Goal: Information Seeking & Learning: Learn about a topic

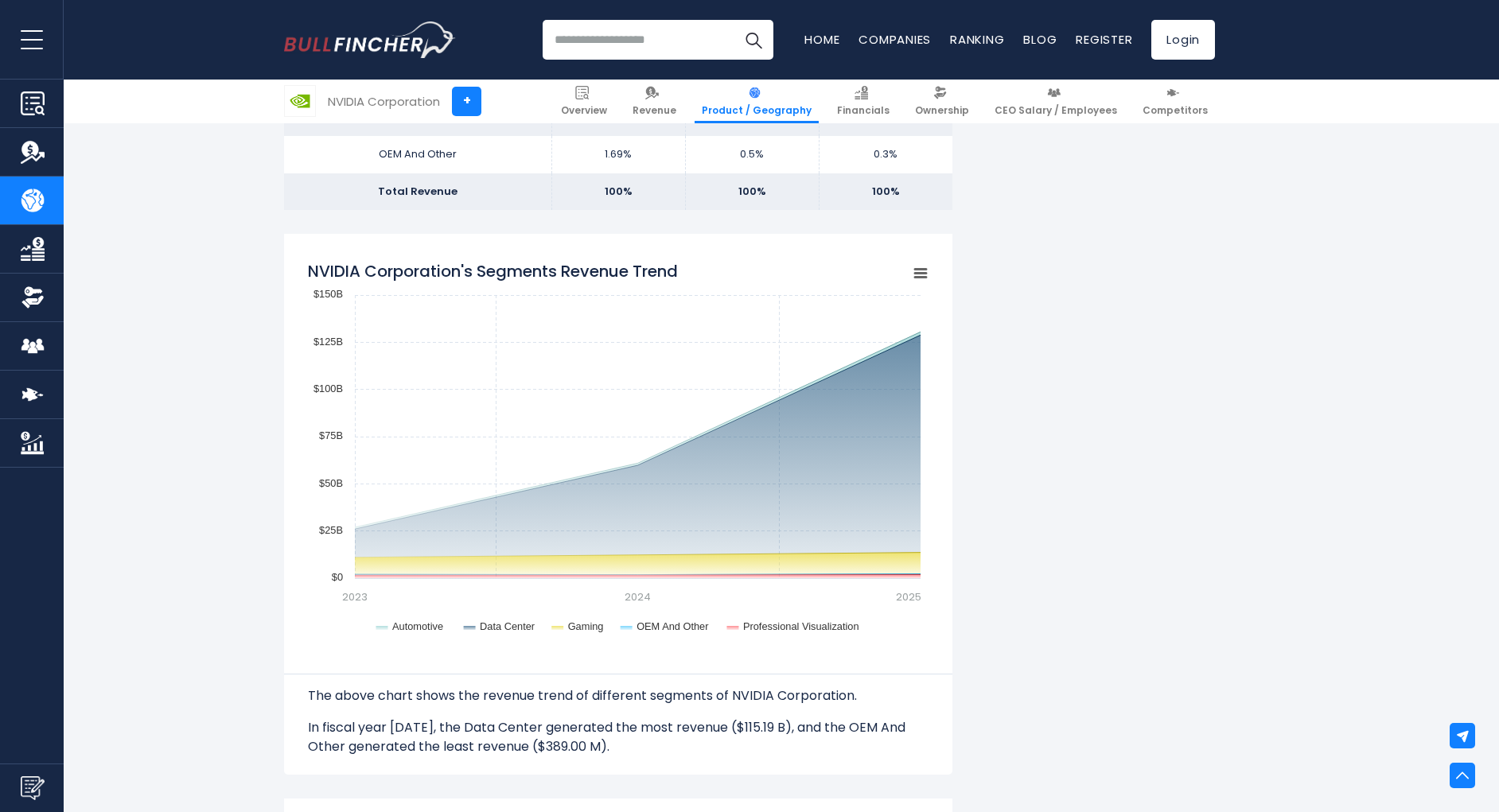
scroll to position [1209, 0]
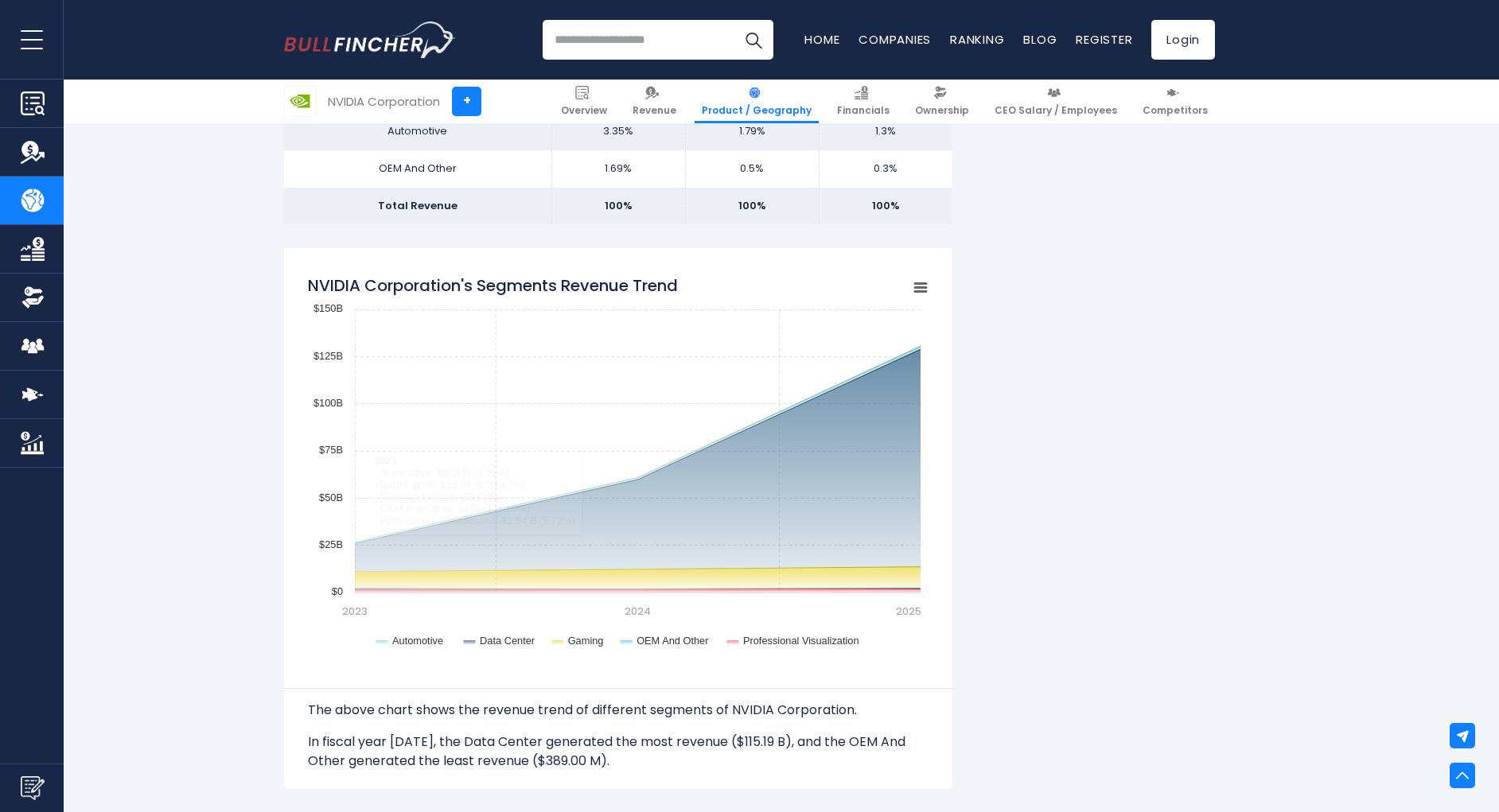
click at [191, 433] on div "NVIDIA Corporation's Revenue by Segment In fiscal year [DATE], NVIDIA Corporati…" at bounding box center [750, 815] width 1499 height 3337
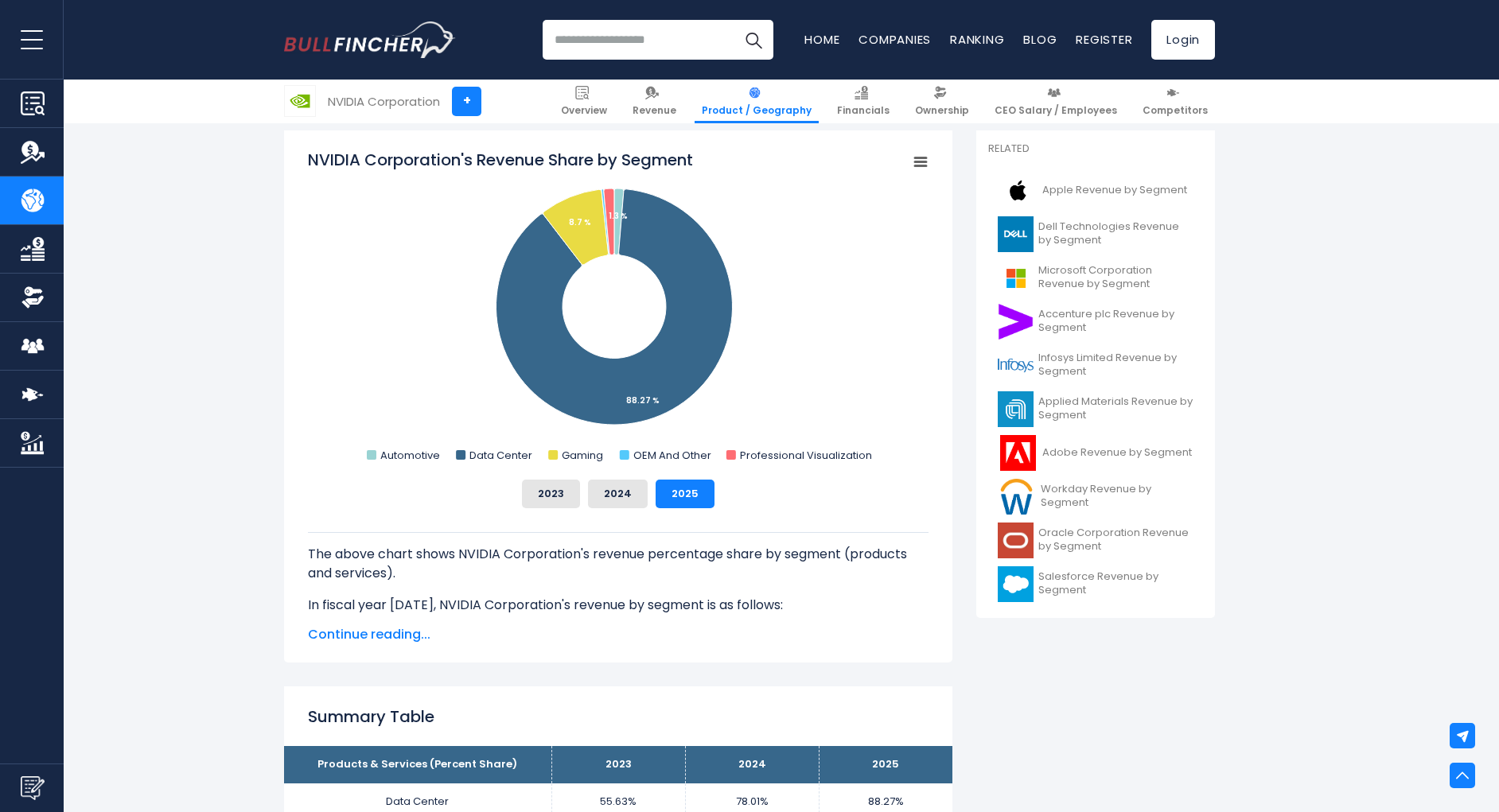
scroll to position [334, 0]
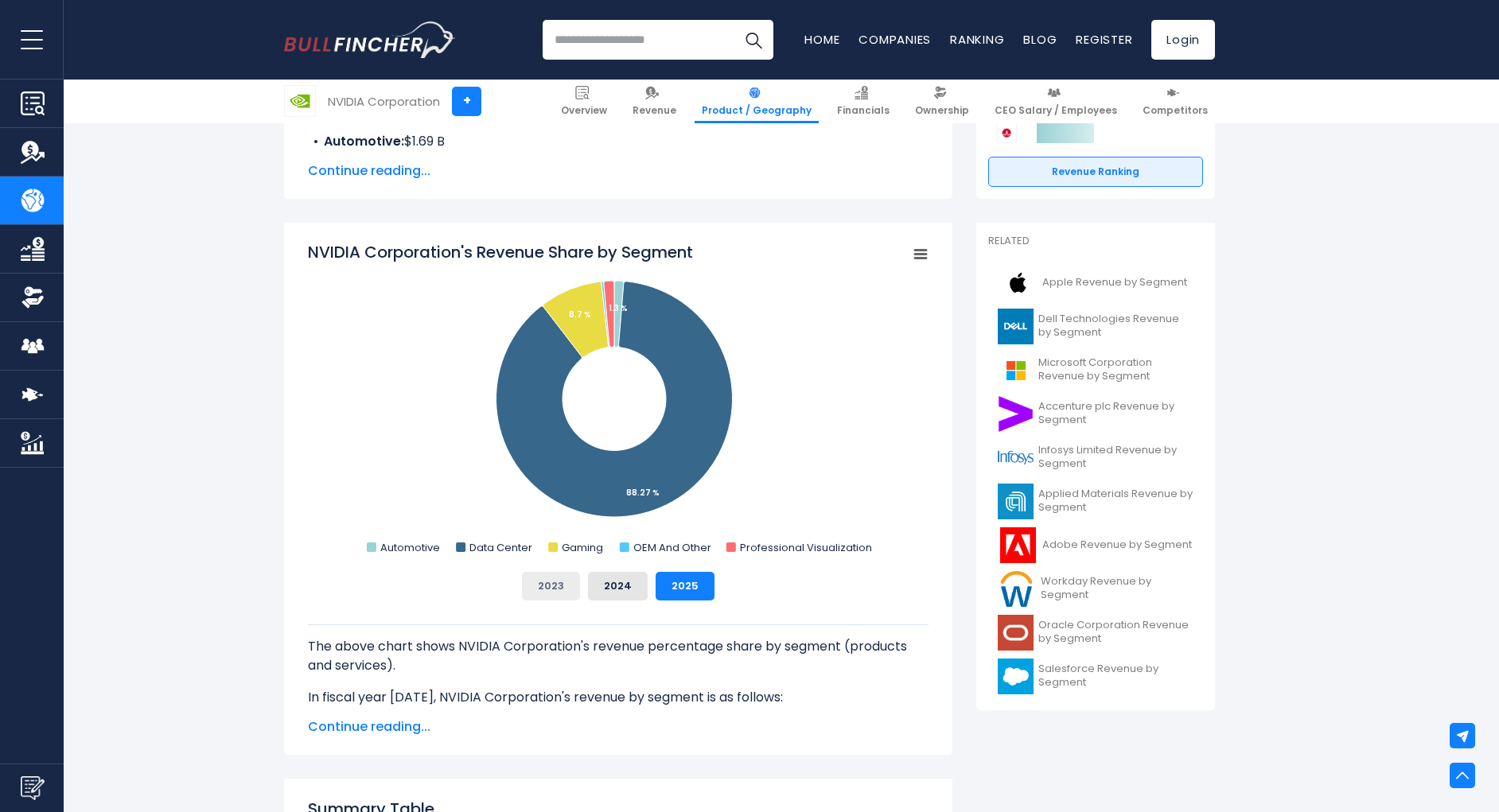
click at [560, 591] on button "2023" at bounding box center [551, 586] width 58 height 29
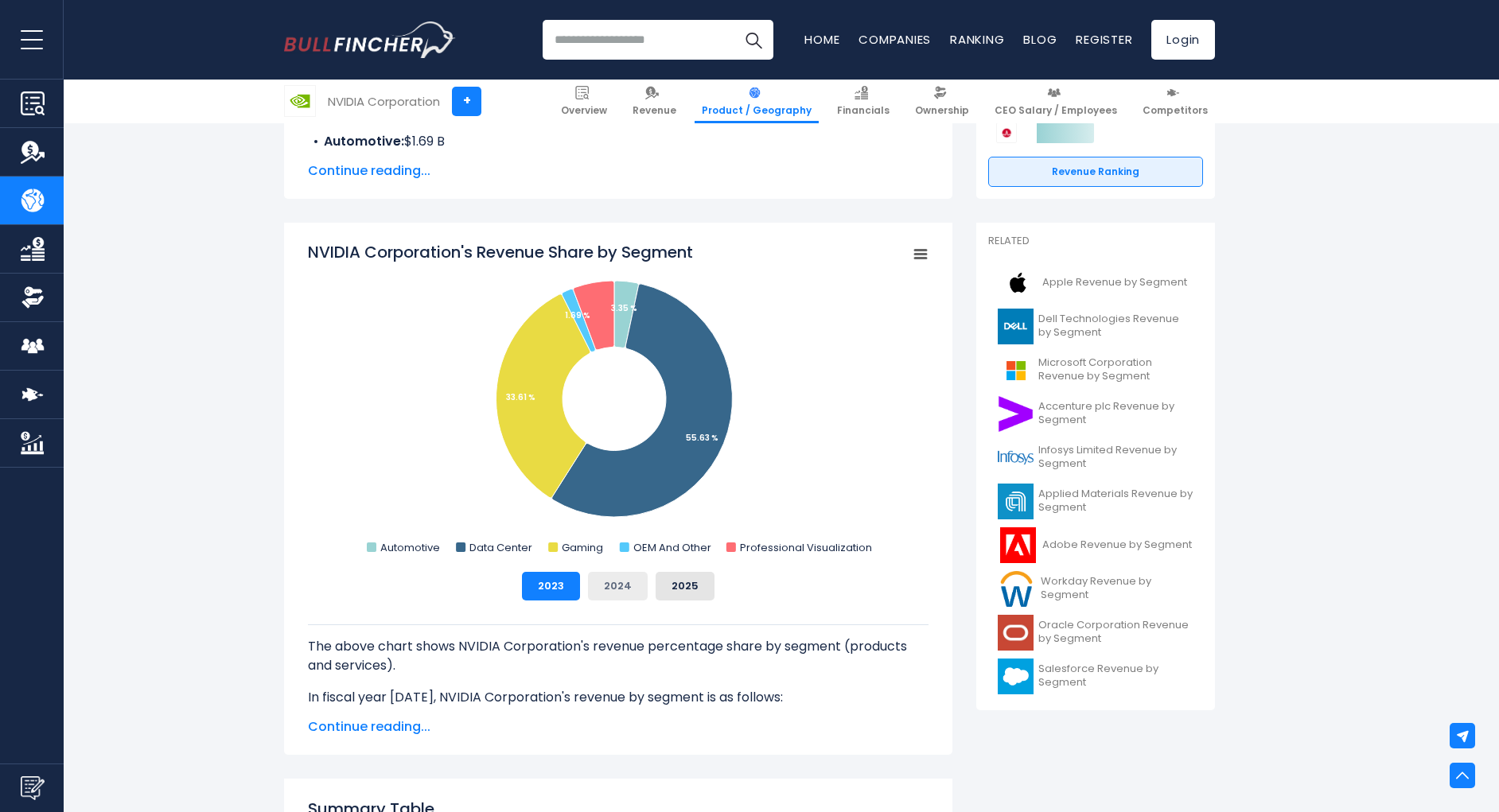
click at [606, 594] on button "2024" at bounding box center [618, 586] width 59 height 29
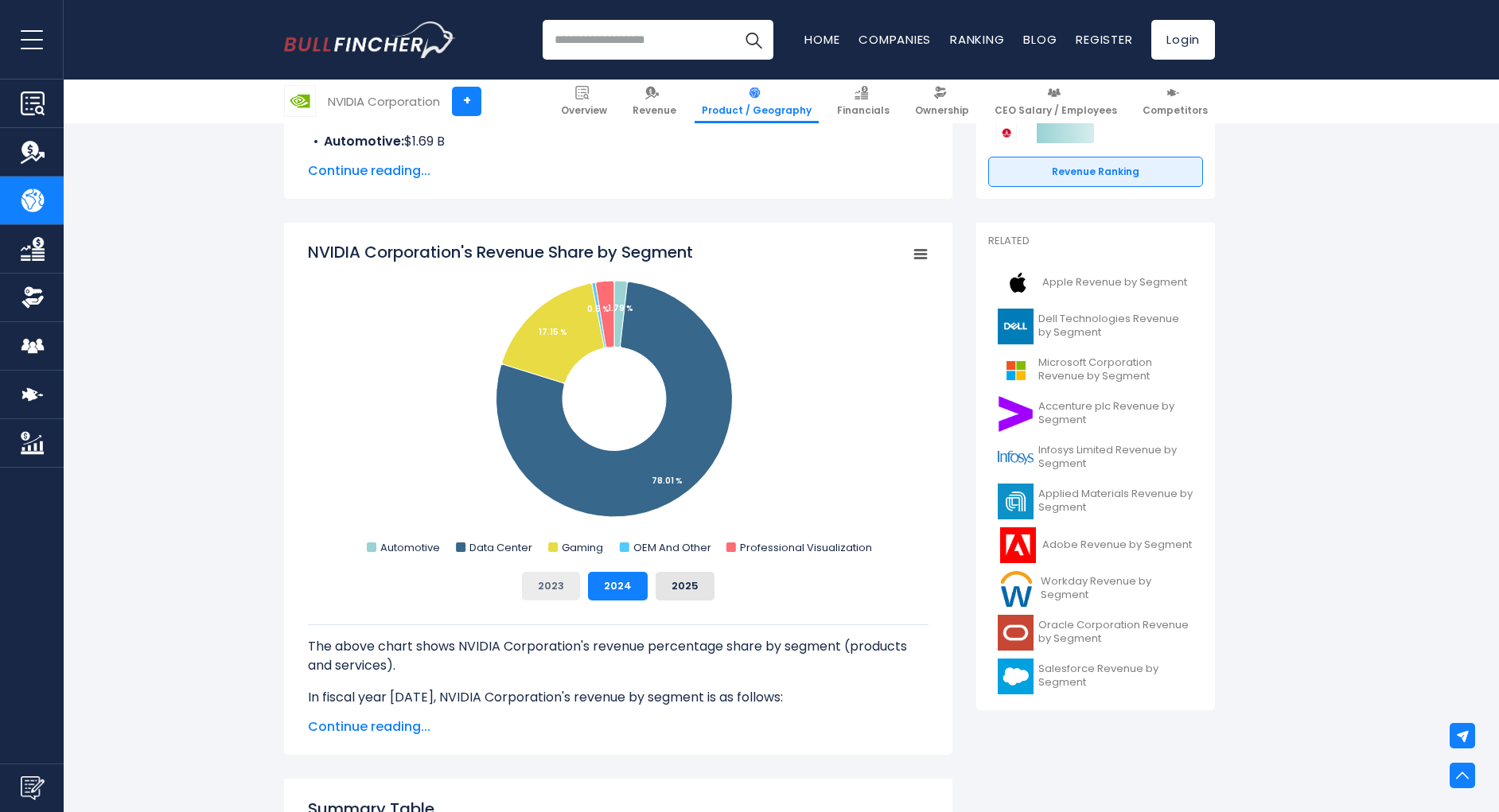
click at [554, 594] on button "2023" at bounding box center [551, 586] width 58 height 29
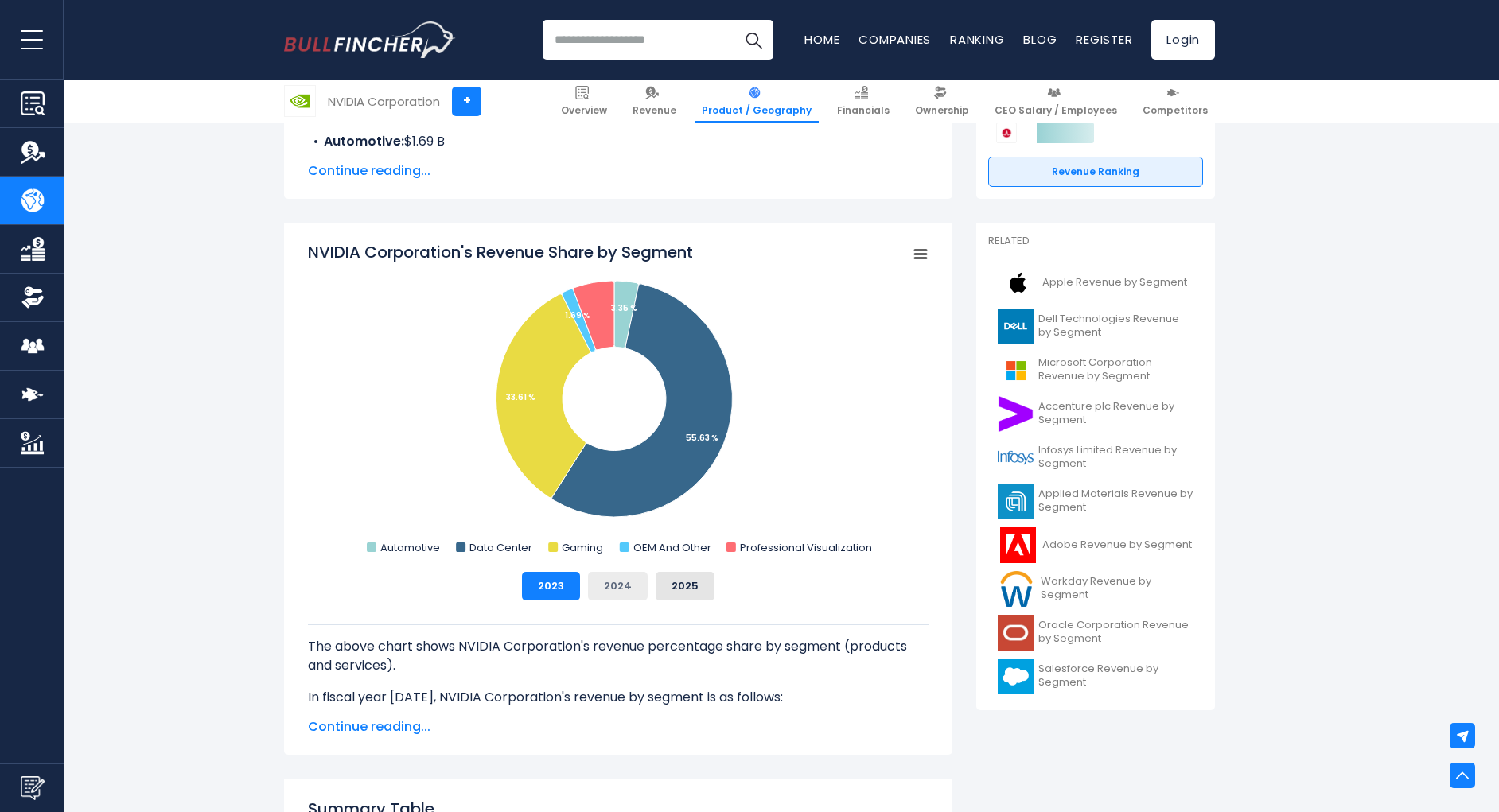
click at [606, 591] on button "2024" at bounding box center [618, 586] width 59 height 29
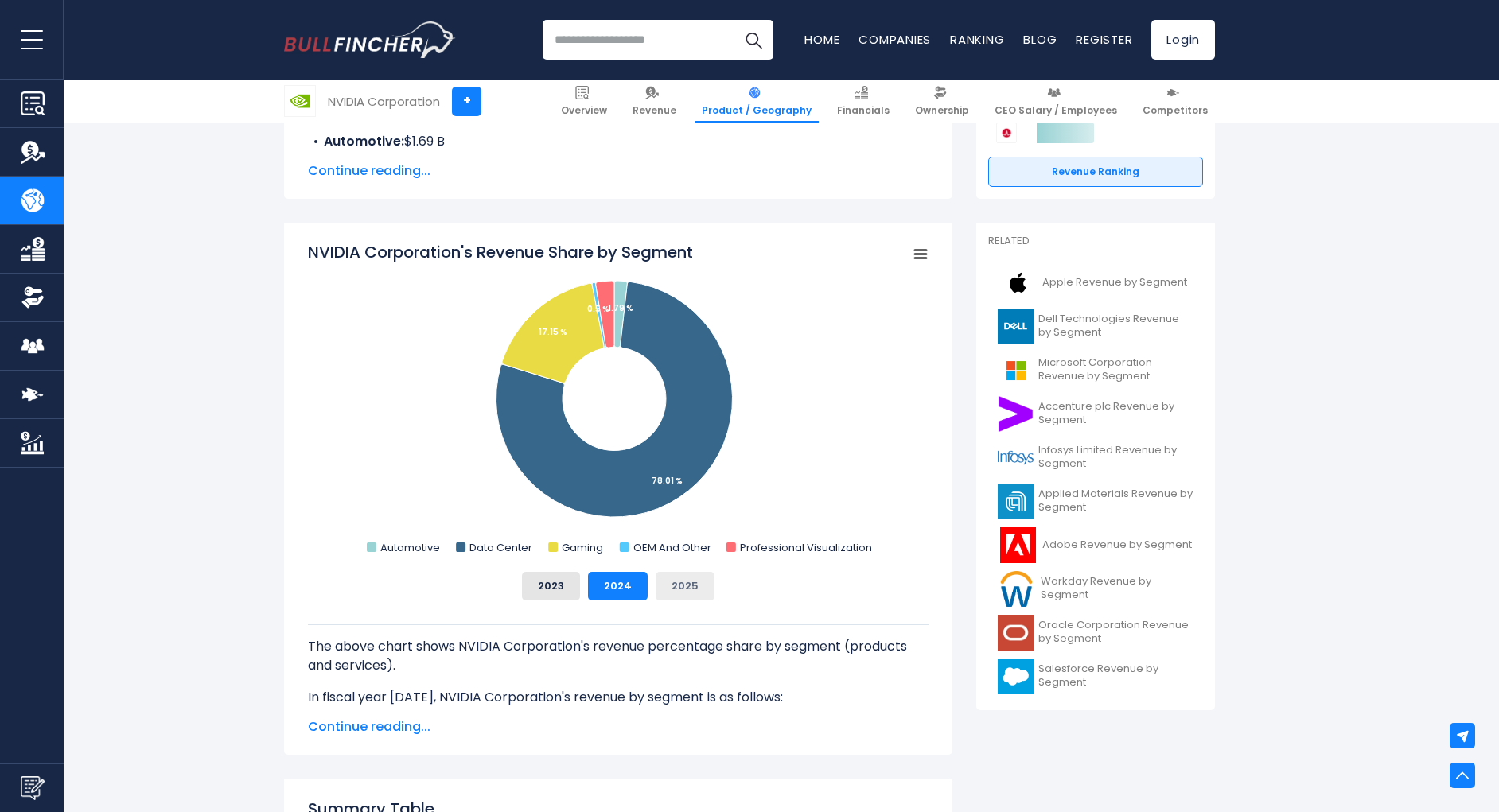
click at [688, 592] on button "2025" at bounding box center [684, 586] width 58 height 29
click at [567, 596] on button "2023" at bounding box center [551, 586] width 58 height 29
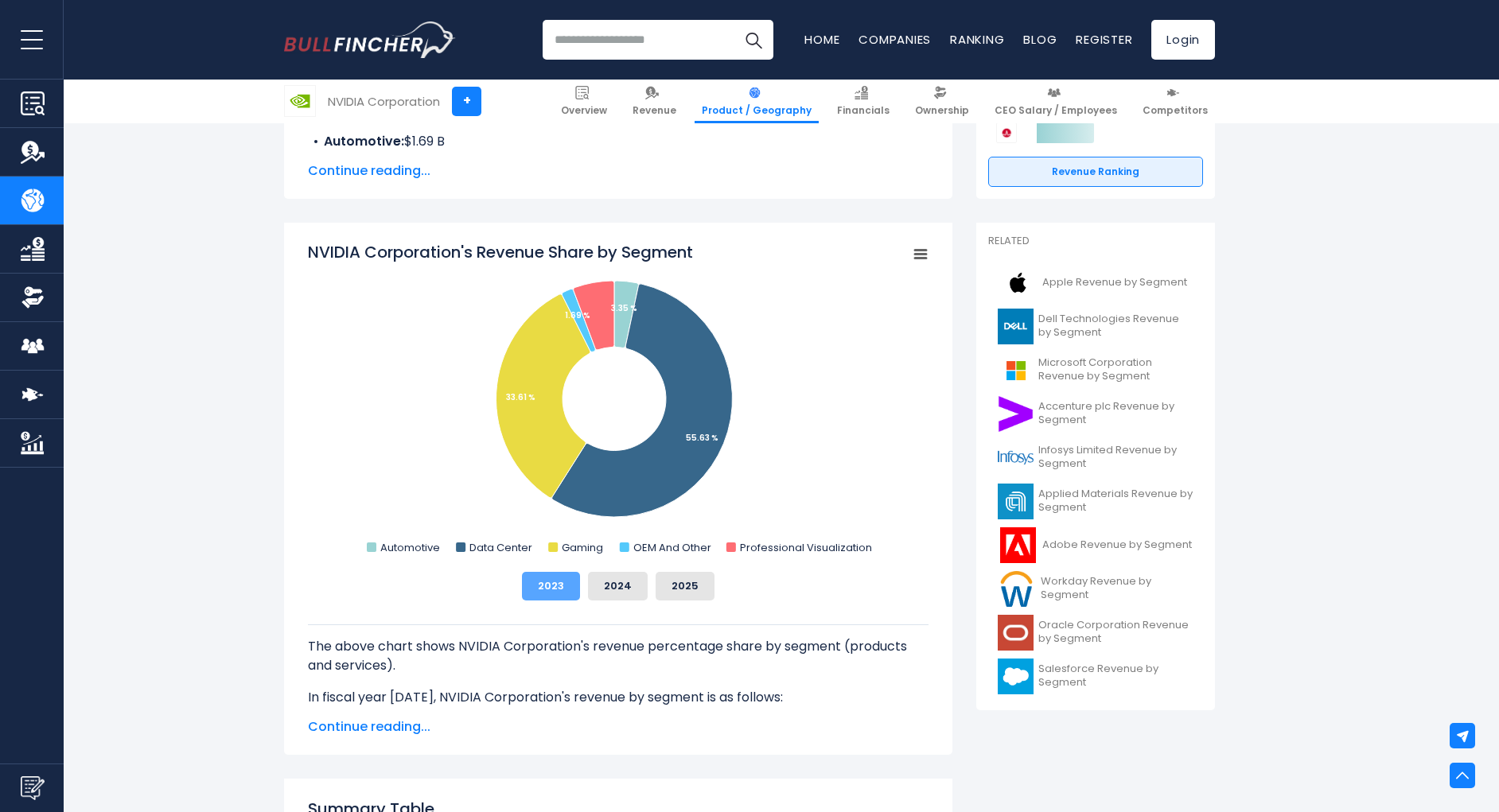
click at [564, 595] on button "2023" at bounding box center [551, 586] width 58 height 29
click at [830, 471] on rect "NVIDIA Corporation's Revenue Share by Segment" at bounding box center [618, 400] width 620 height 318
click at [829, 455] on rect "NVIDIA Corporation's Revenue Share by Segment" at bounding box center [618, 400] width 620 height 318
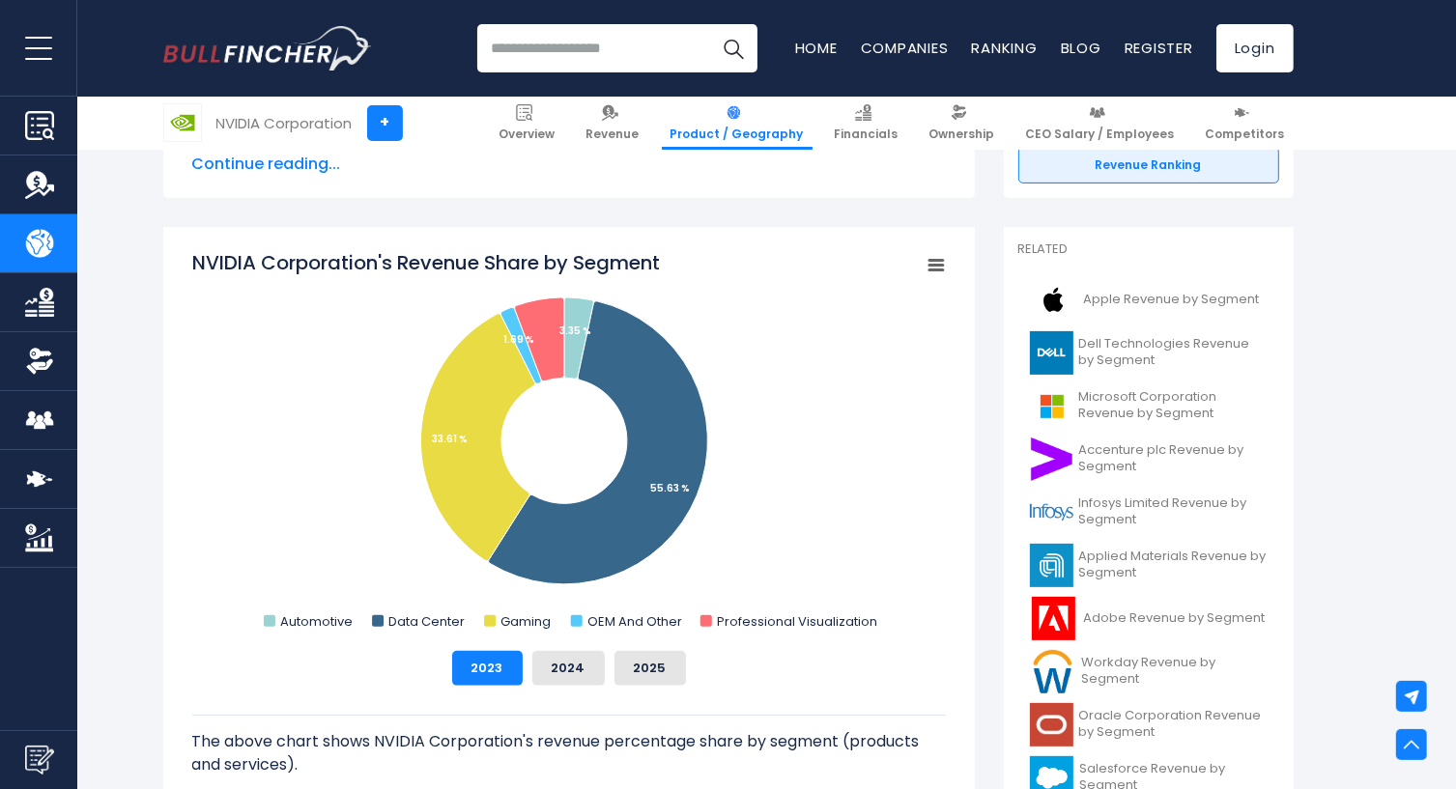
scroll to position [483, 0]
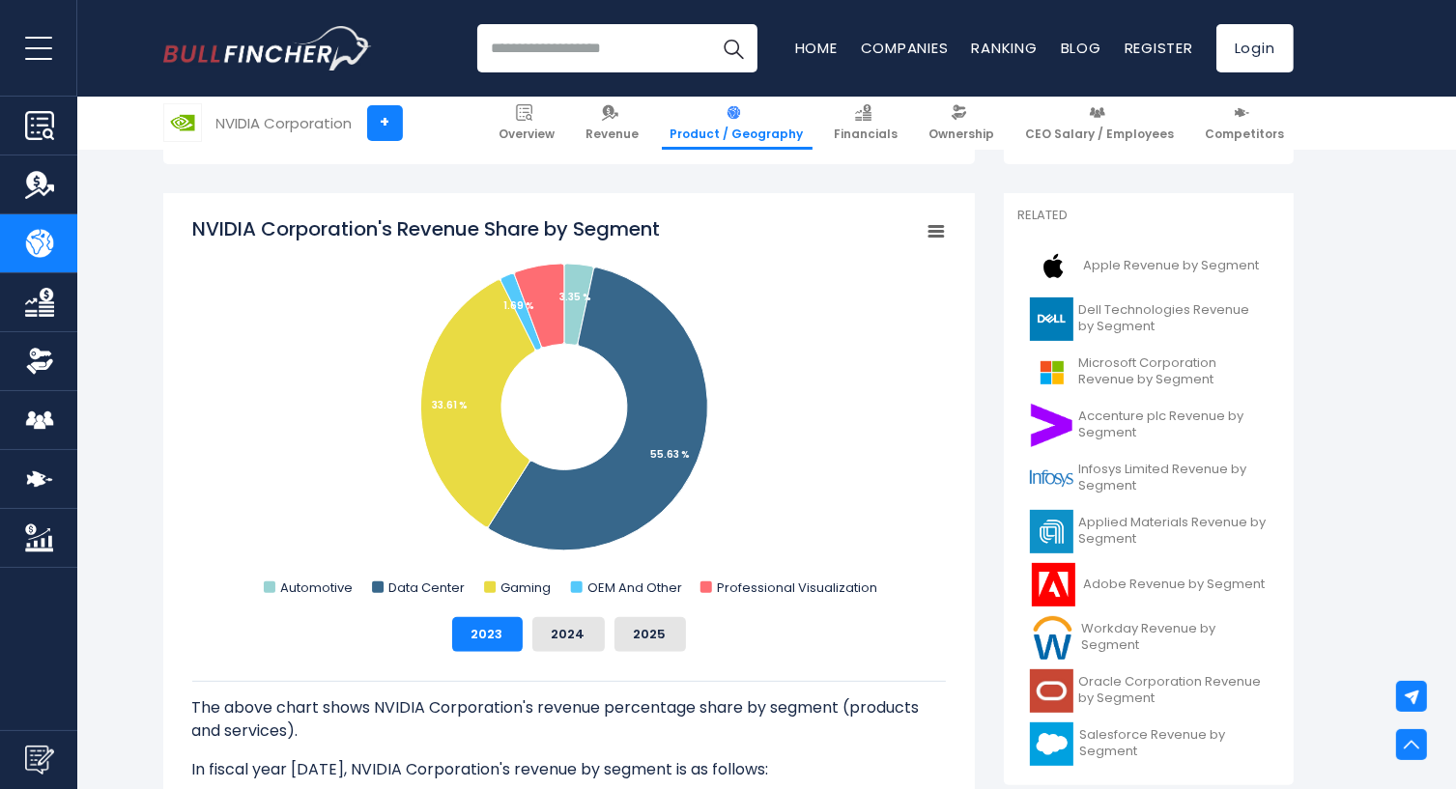
click at [873, 418] on rect "NVIDIA Corporation's Revenue Share by Segment" at bounding box center [568, 408] width 753 height 386
click at [378, 102] on div "NVIDIA Corporation + Overview Revenue Product / Geography Financials" at bounding box center [728, 123] width 1159 height 53
click at [875, 386] on rect "NVIDIA Corporation's Revenue Share by Segment" at bounding box center [568, 408] width 753 height 386
click at [575, 640] on button "2024" at bounding box center [568, 634] width 72 height 35
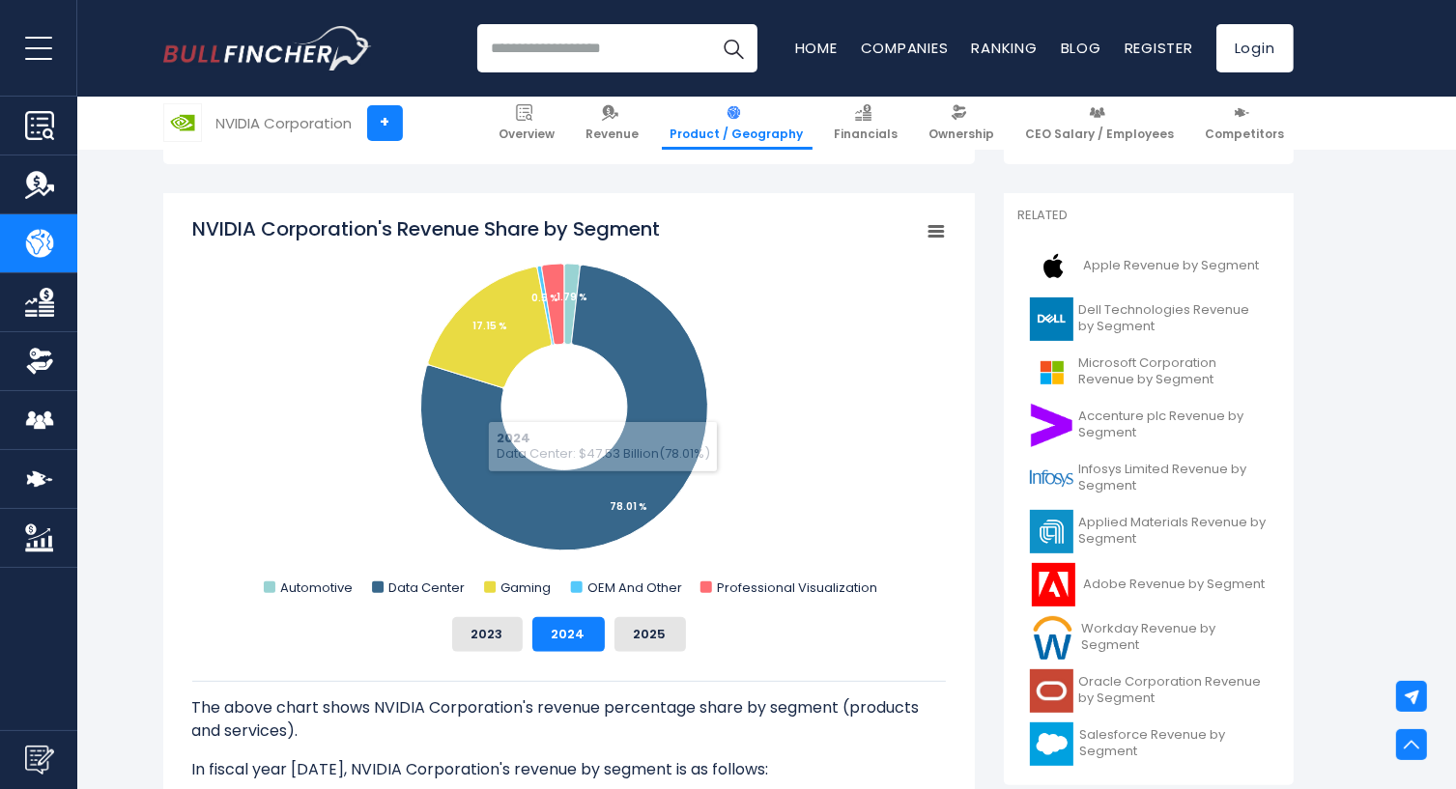
click at [831, 509] on rect "NVIDIA Corporation's Revenue Share by Segment" at bounding box center [568, 408] width 753 height 386
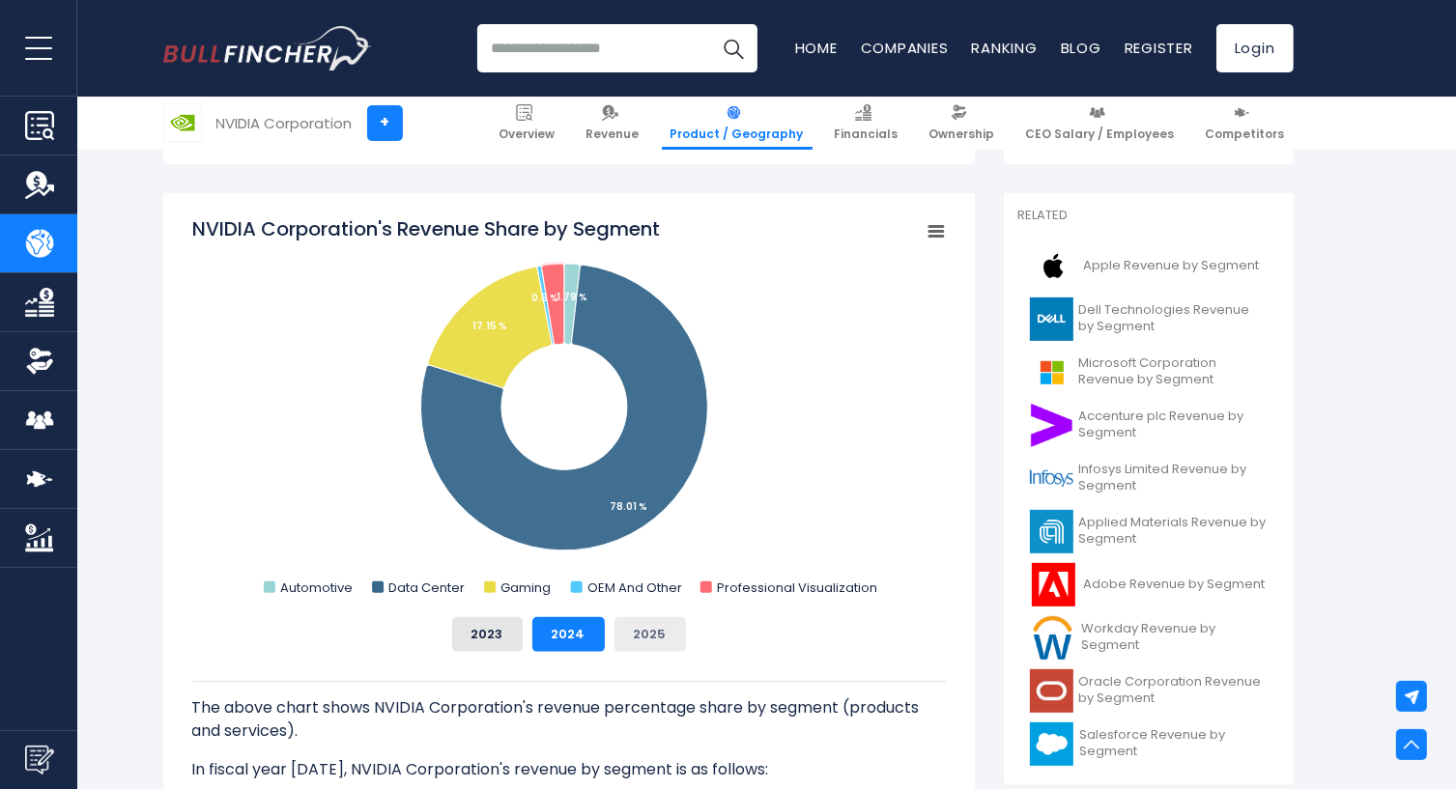
click at [659, 628] on button "2025" at bounding box center [649, 634] width 71 height 35
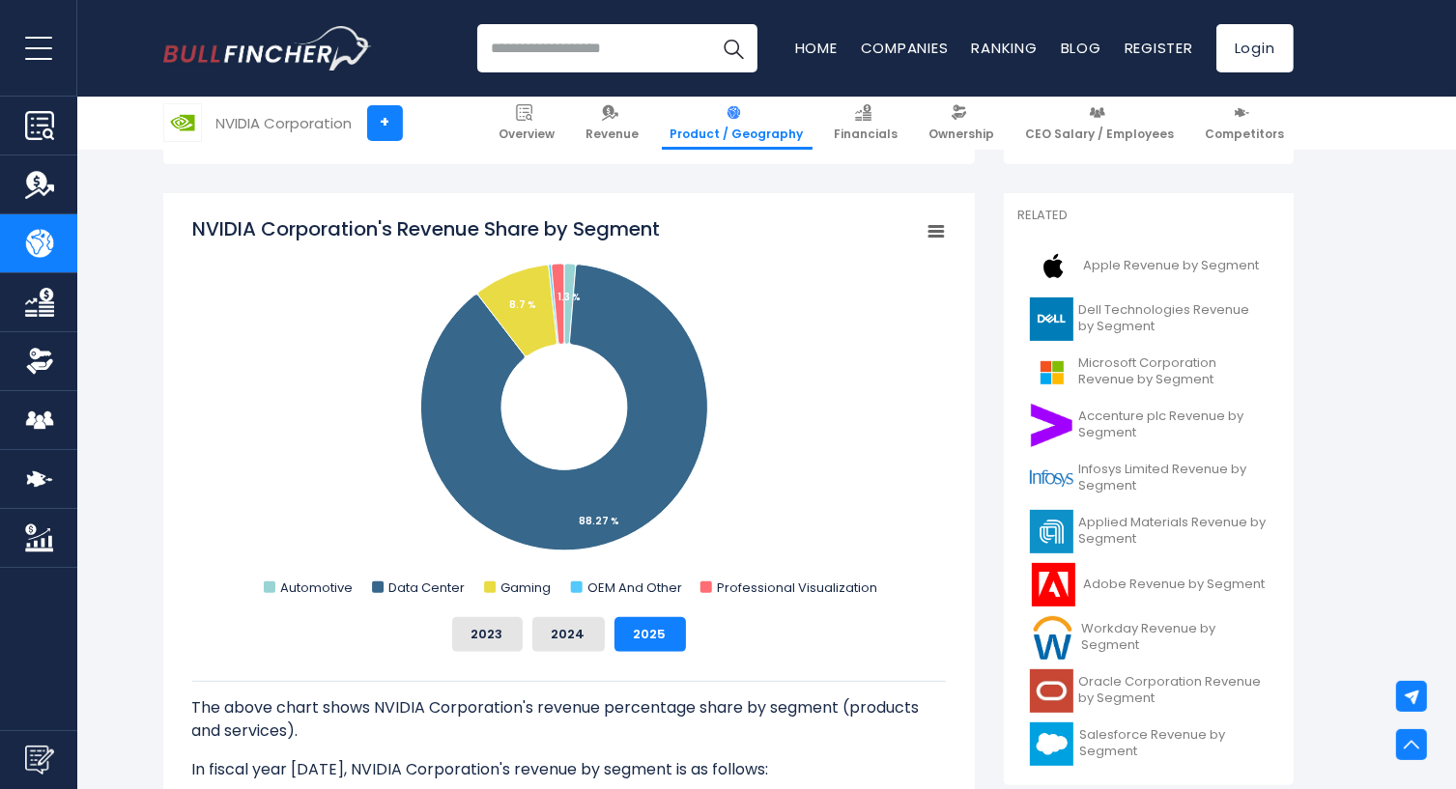
click at [835, 503] on rect "NVIDIA Corporation's Revenue Share by Segment" at bounding box center [568, 408] width 753 height 386
click at [951, 487] on div "NVIDIA Corporation's Revenue Share by Segment Created with Highcharts 12.1.2 Ch…" at bounding box center [568, 516] width 811 height 646
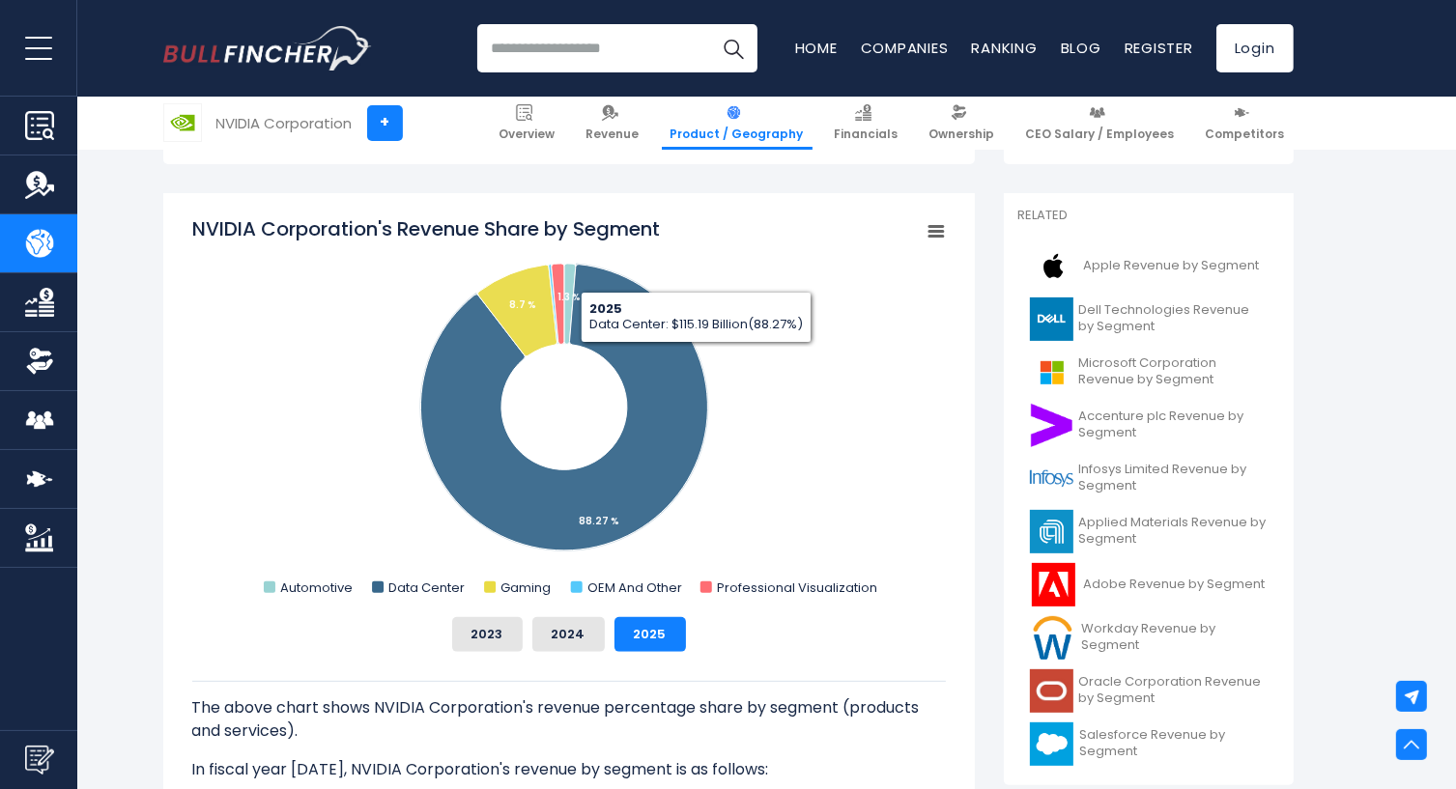
click at [871, 411] on rect "NVIDIA Corporation's Revenue Share by Segment" at bounding box center [568, 408] width 753 height 386
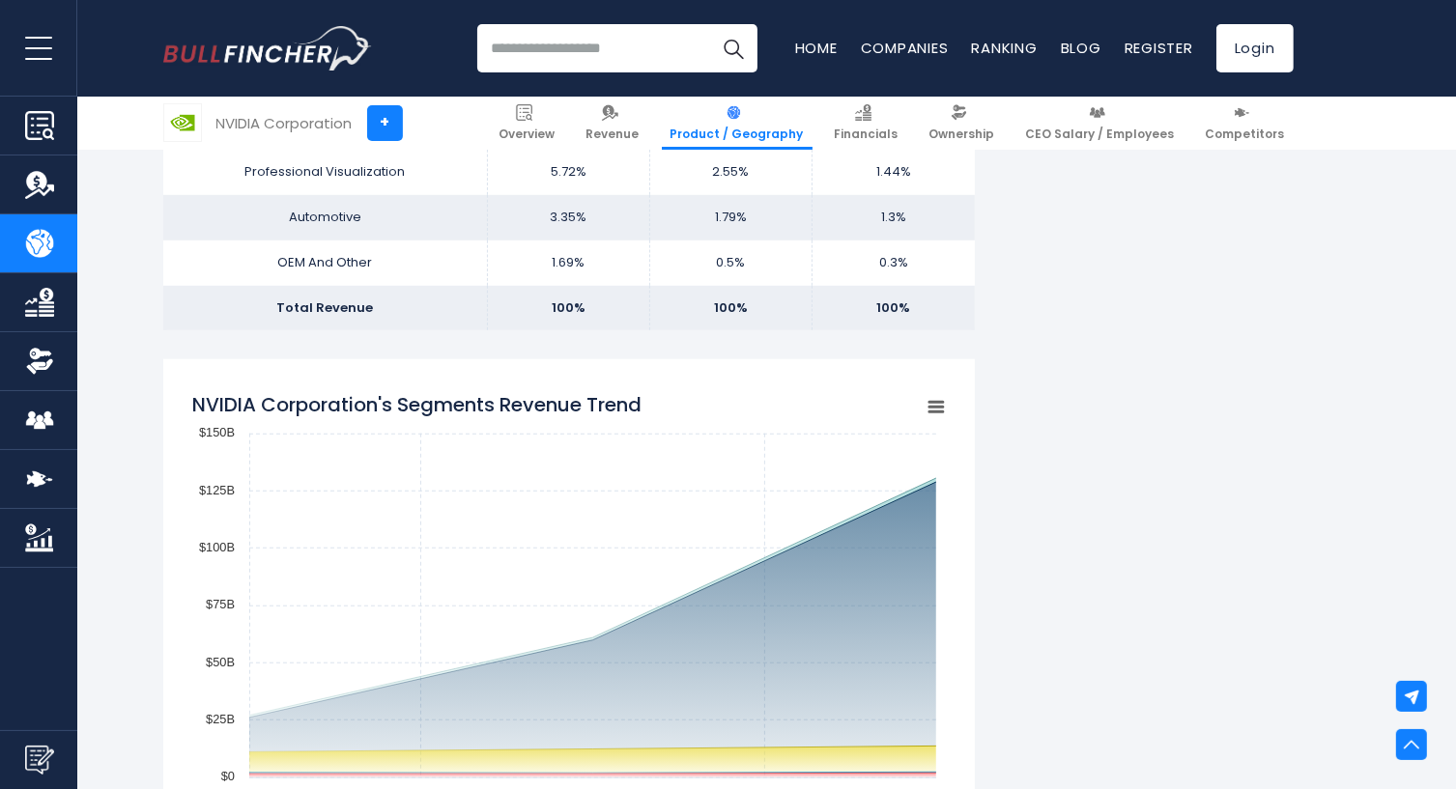
scroll to position [1488, 0]
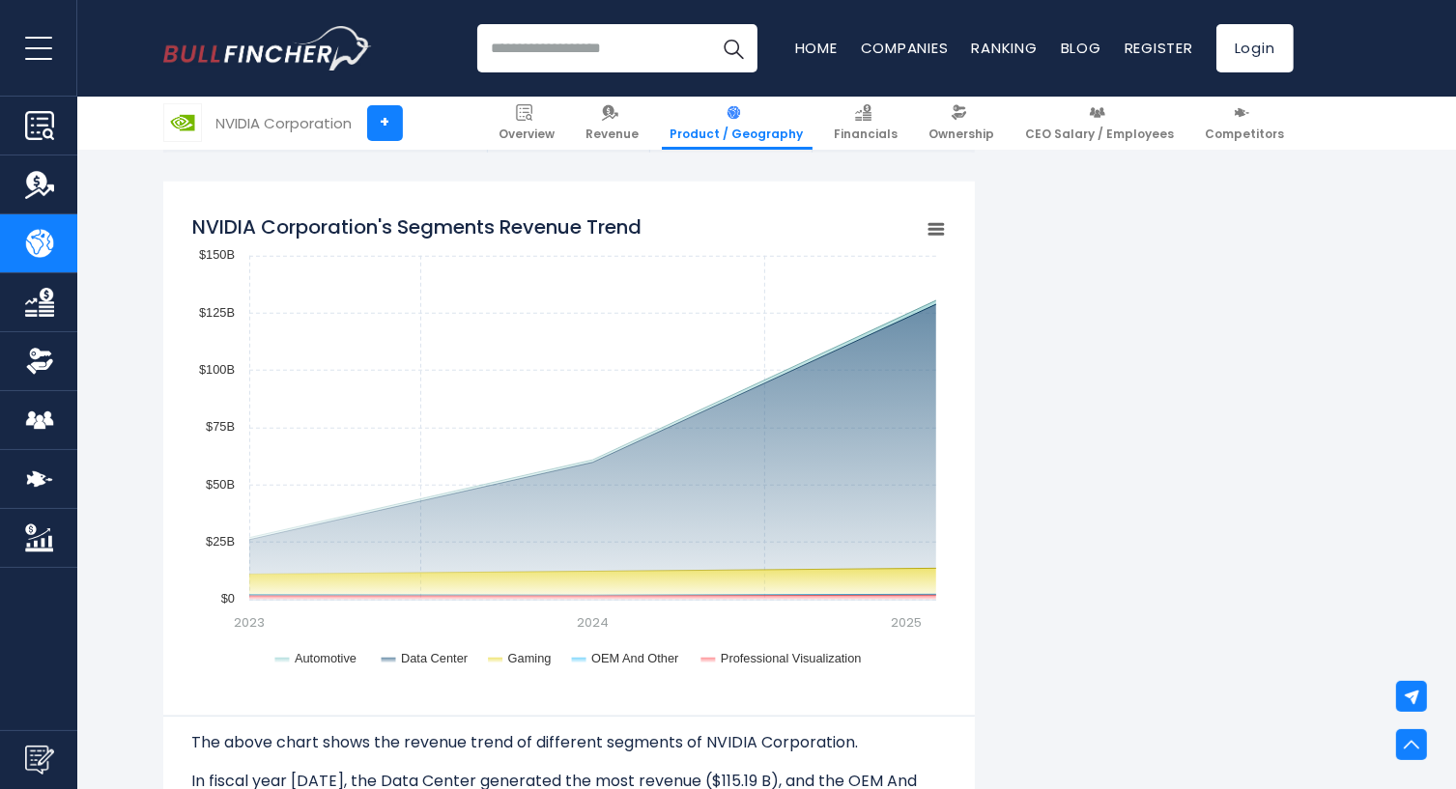
scroll to position [1565, 0]
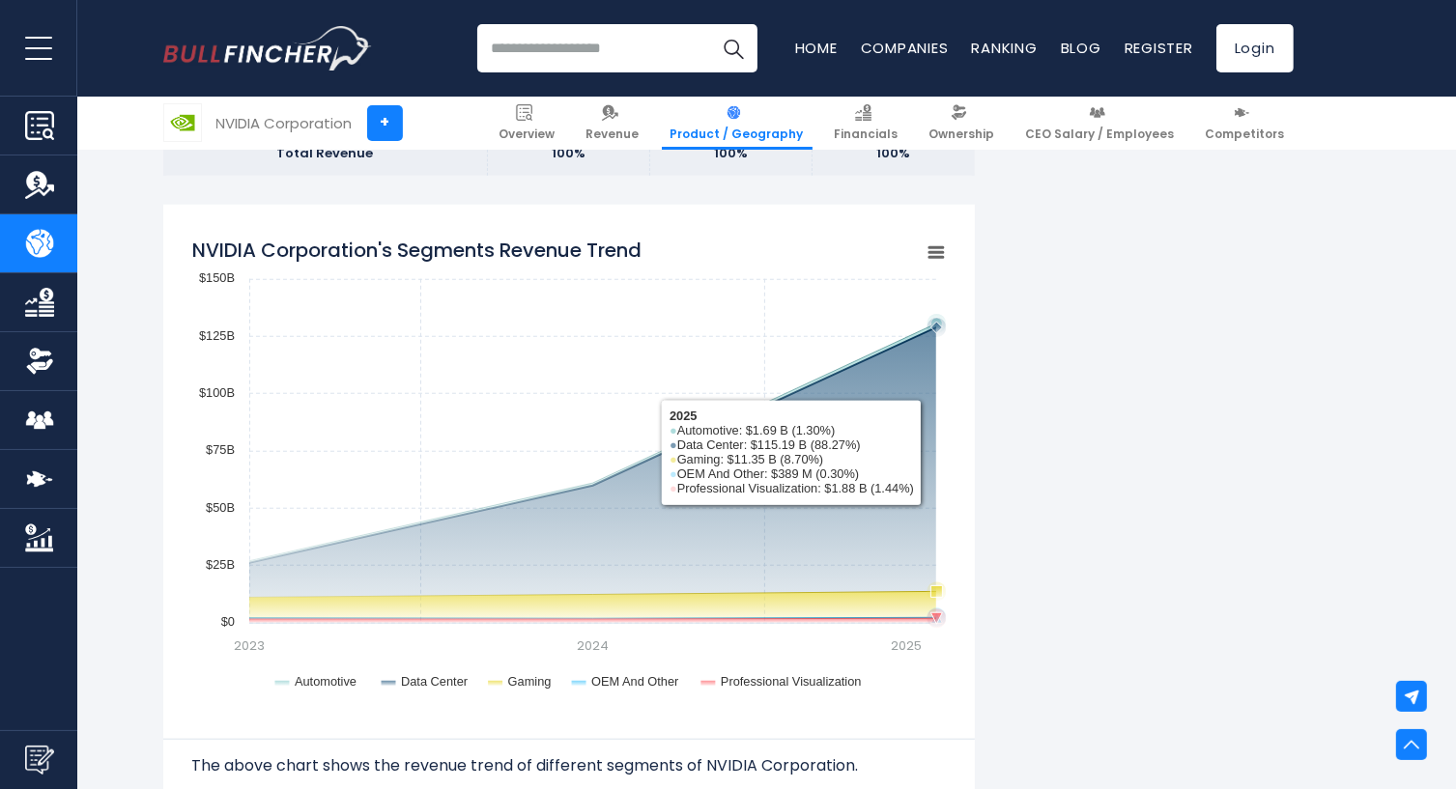
click at [852, 423] on rect "NVIDIA Corporation's Segments Revenue Trend" at bounding box center [568, 468] width 753 height 483
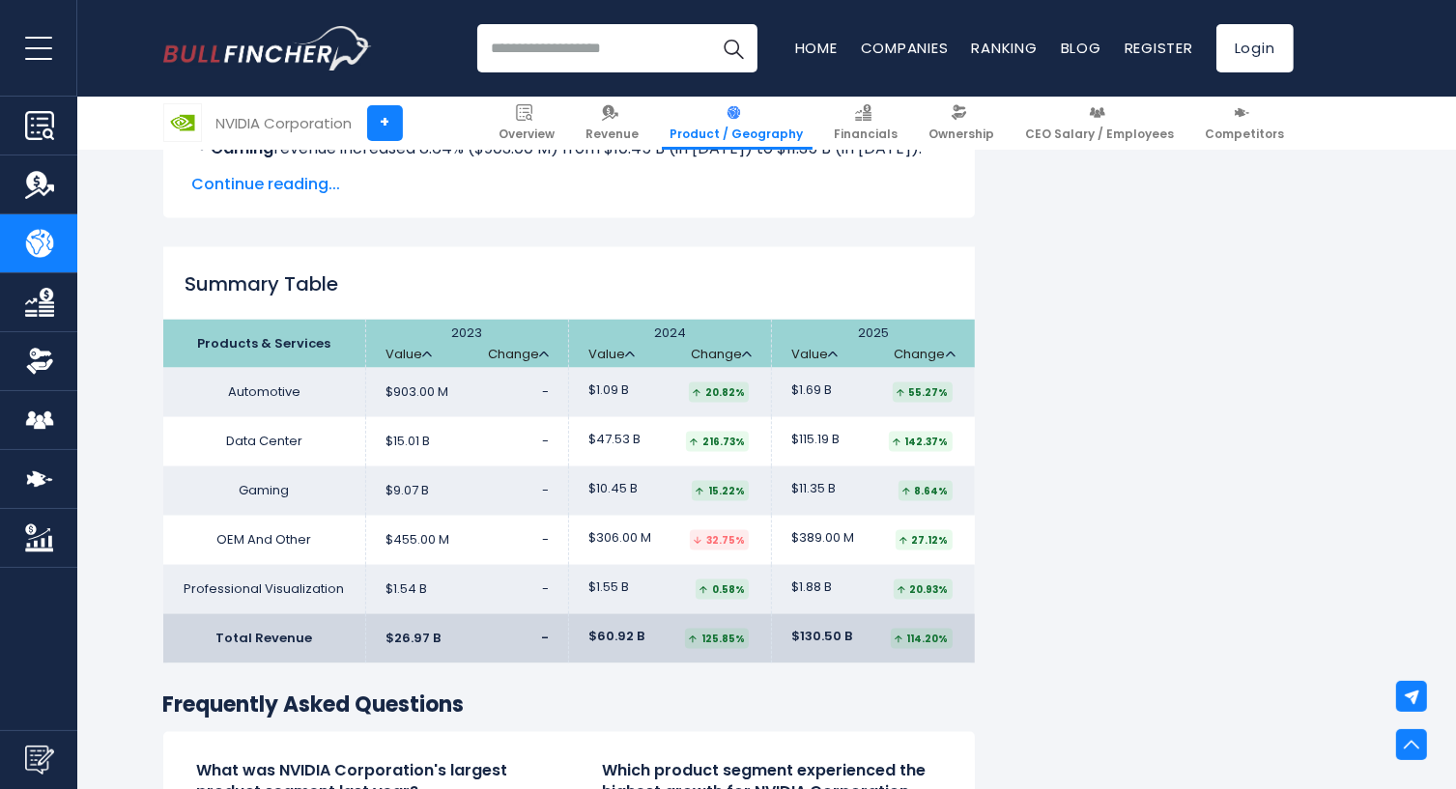
scroll to position [2956, 0]
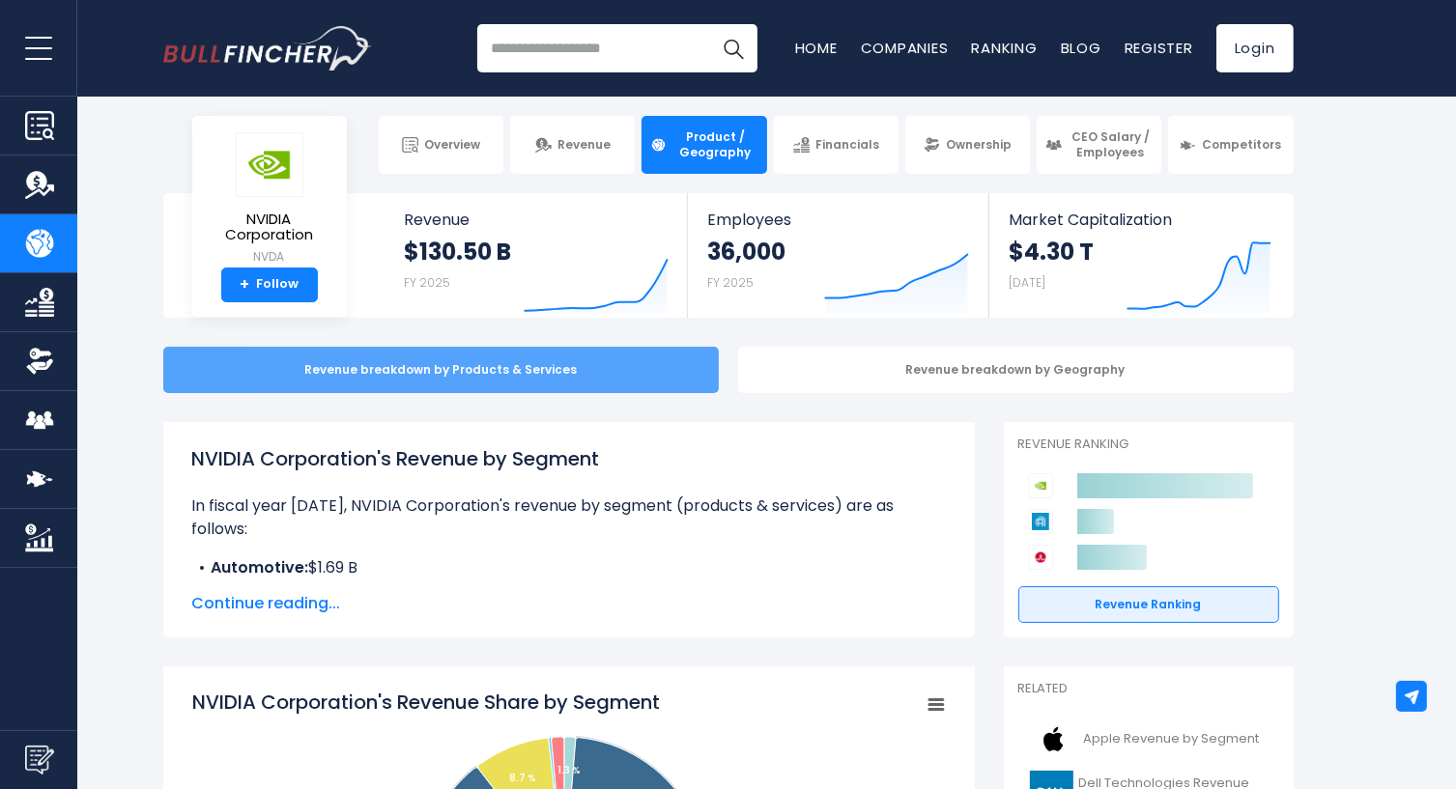
scroll to position [0, 0]
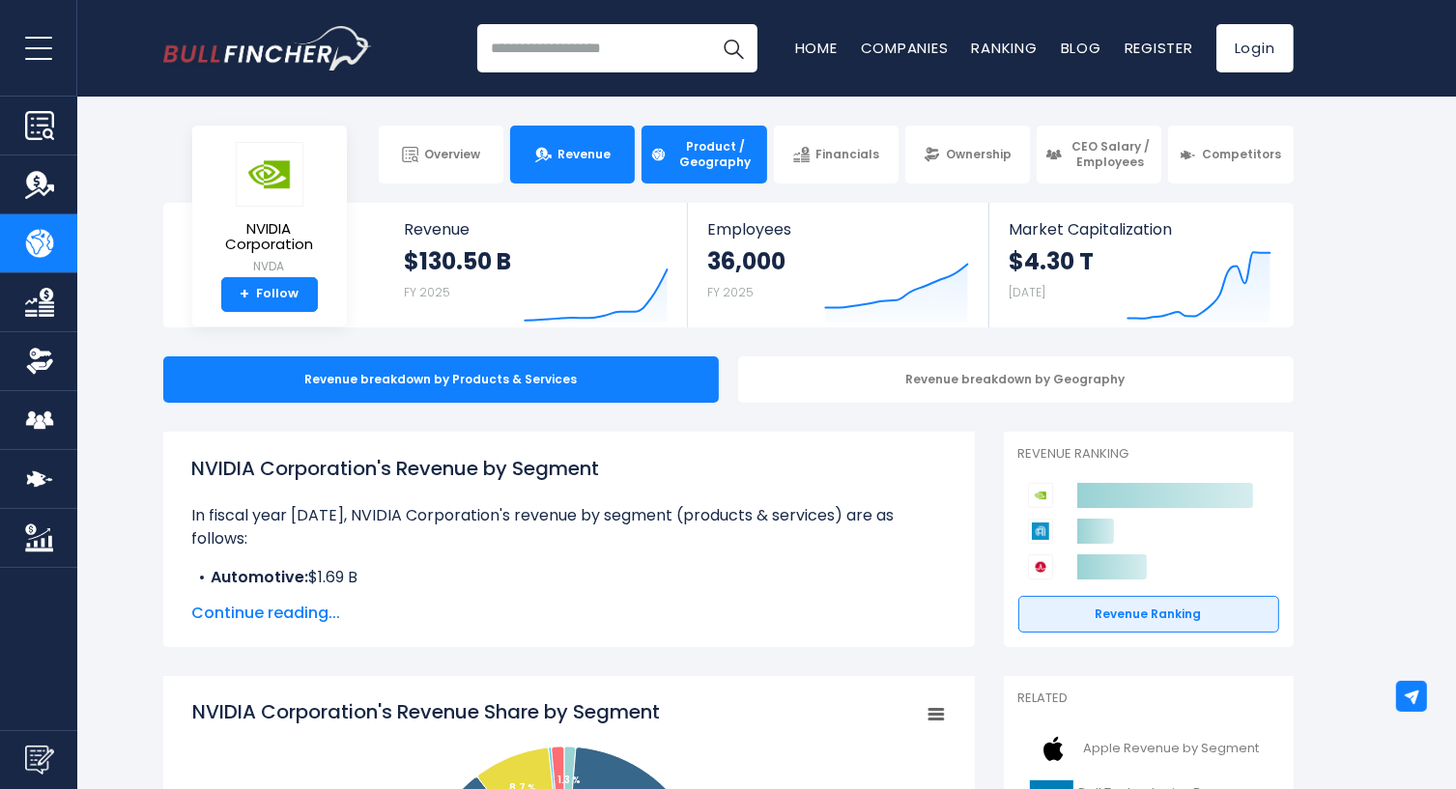
click at [559, 173] on link "Revenue" at bounding box center [572, 155] width 125 height 58
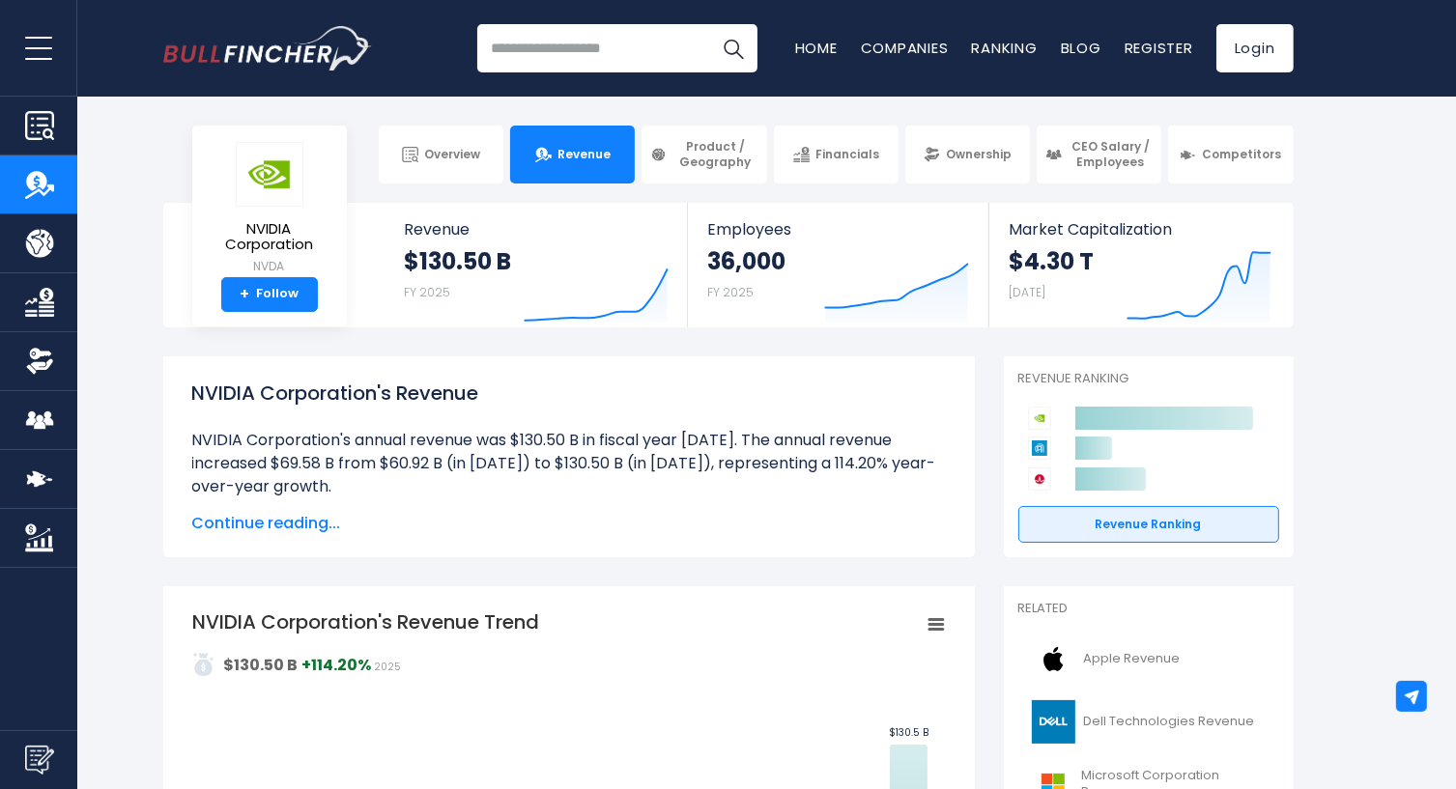
click at [577, 54] on input "search" at bounding box center [617, 48] width 280 height 48
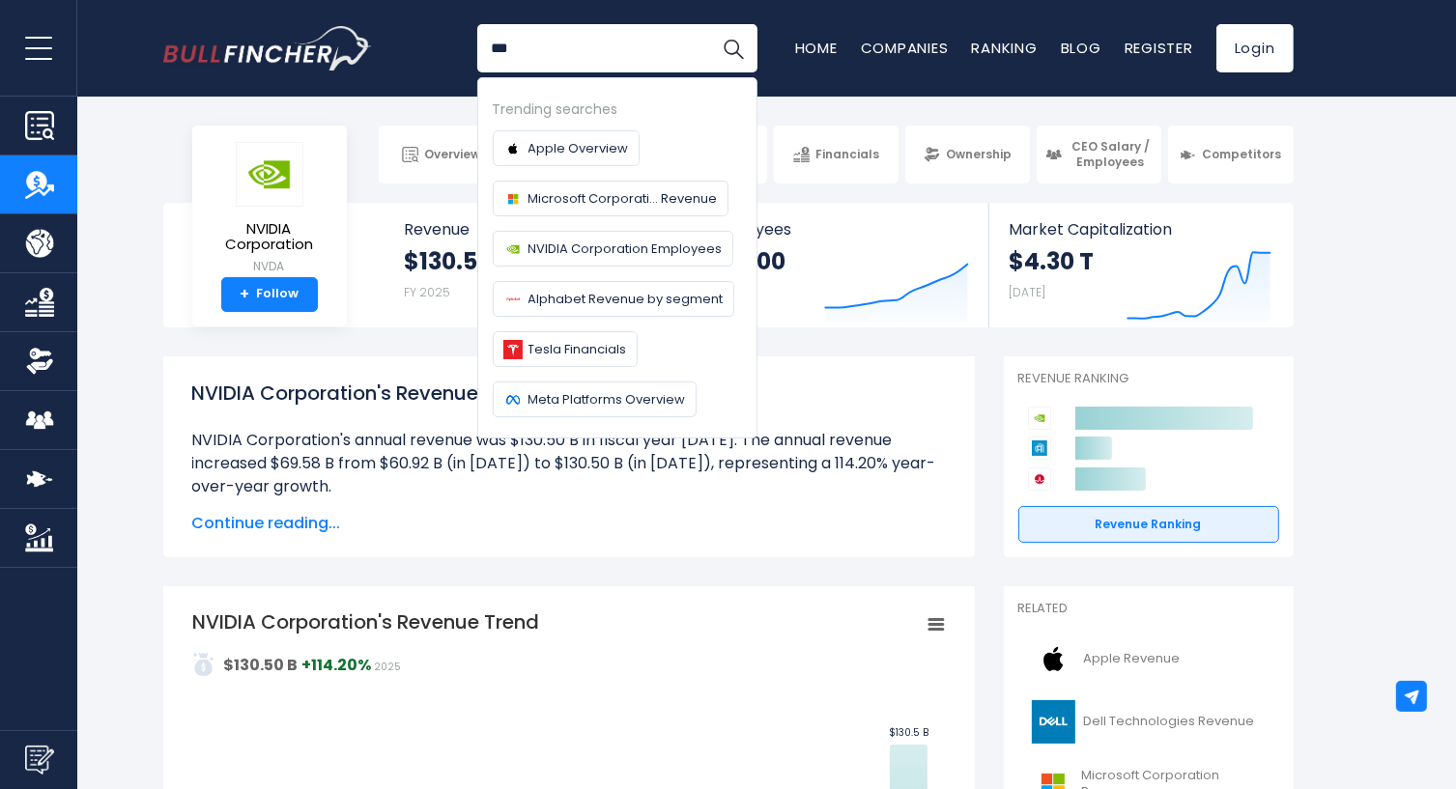
type input "***"
click at [709, 24] on button "Search" at bounding box center [733, 48] width 48 height 48
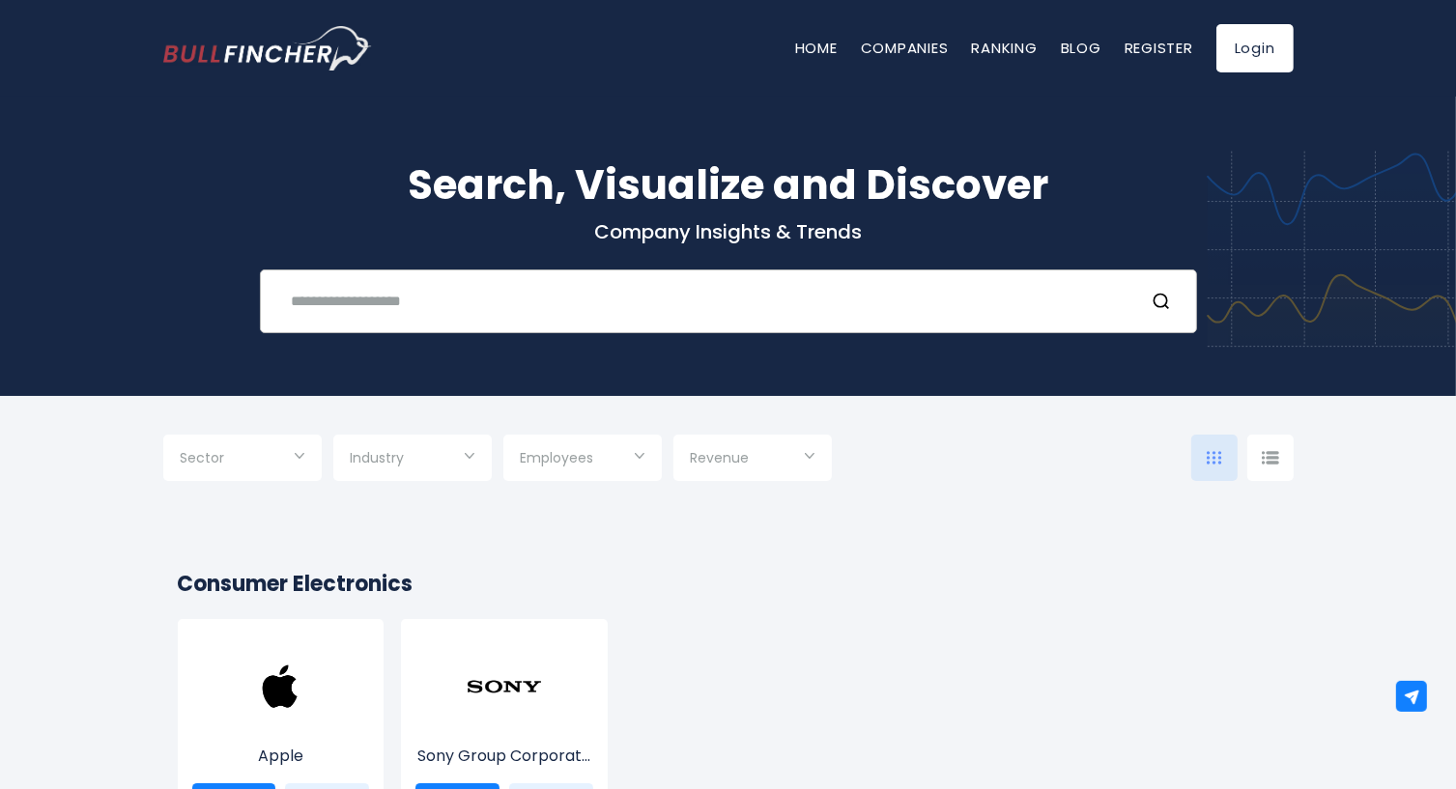
click at [581, 311] on input "text" at bounding box center [704, 301] width 848 height 36
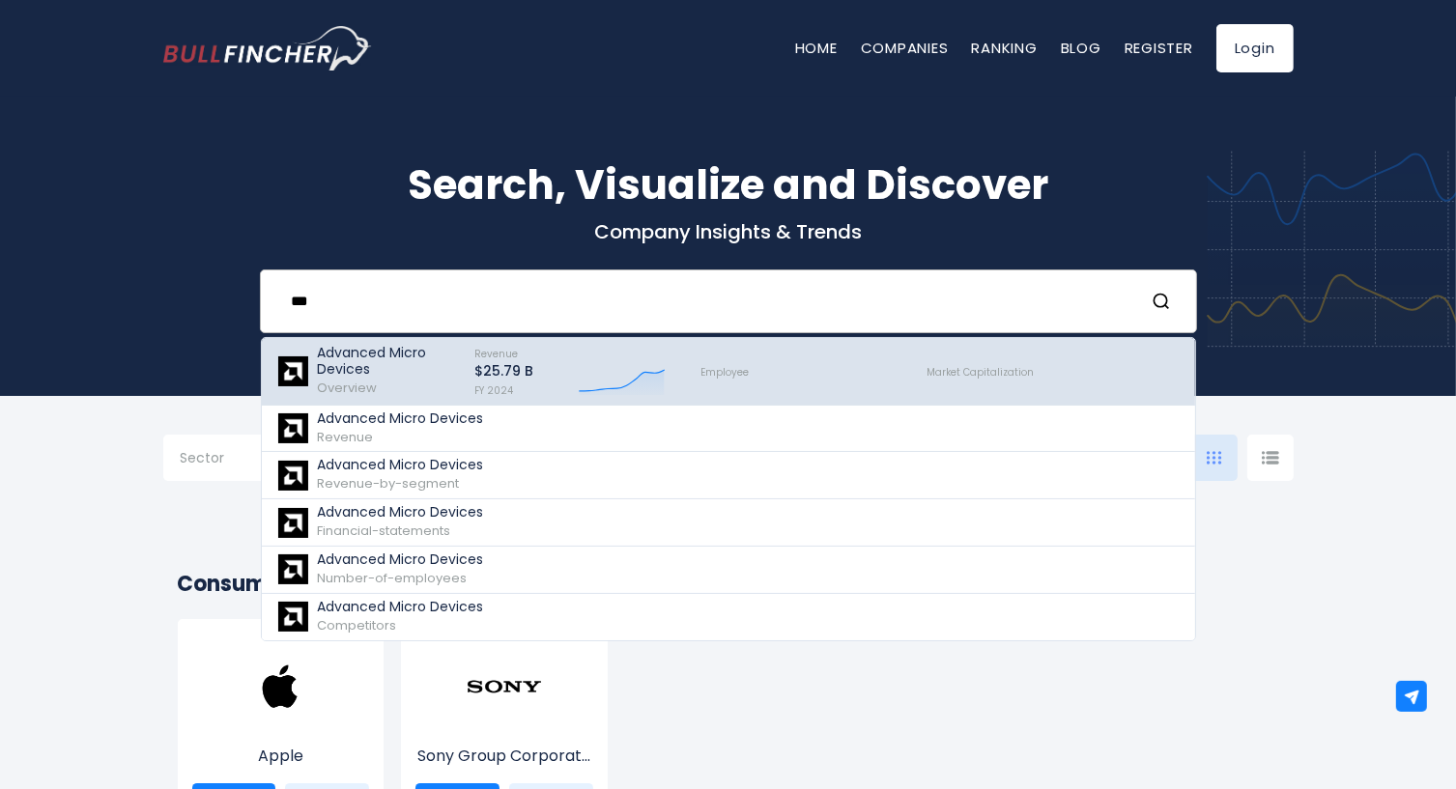
type input "***"
click at [420, 379] on div "Advanced Micro Devices Overview" at bounding box center [387, 371] width 139 height 53
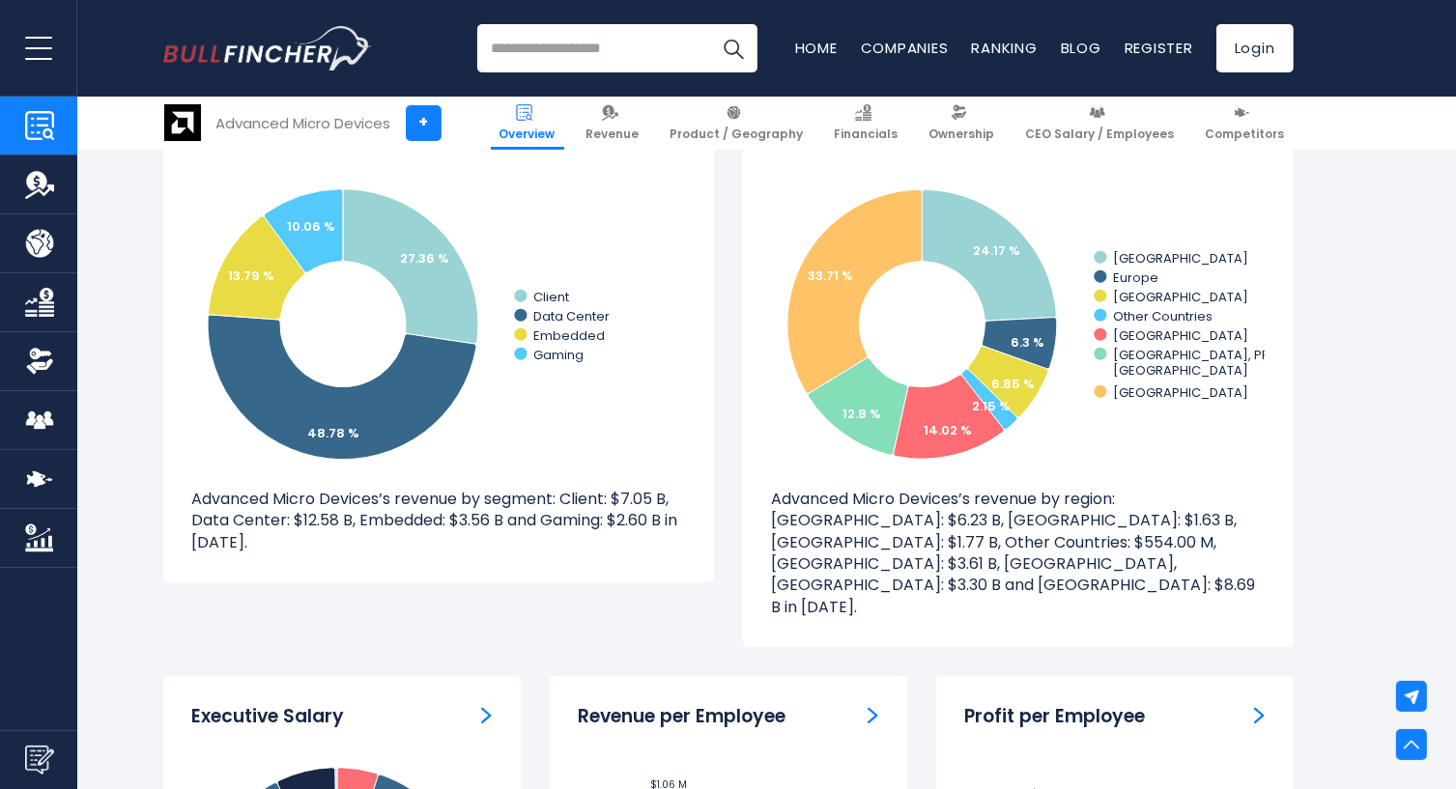
scroll to position [1932, 0]
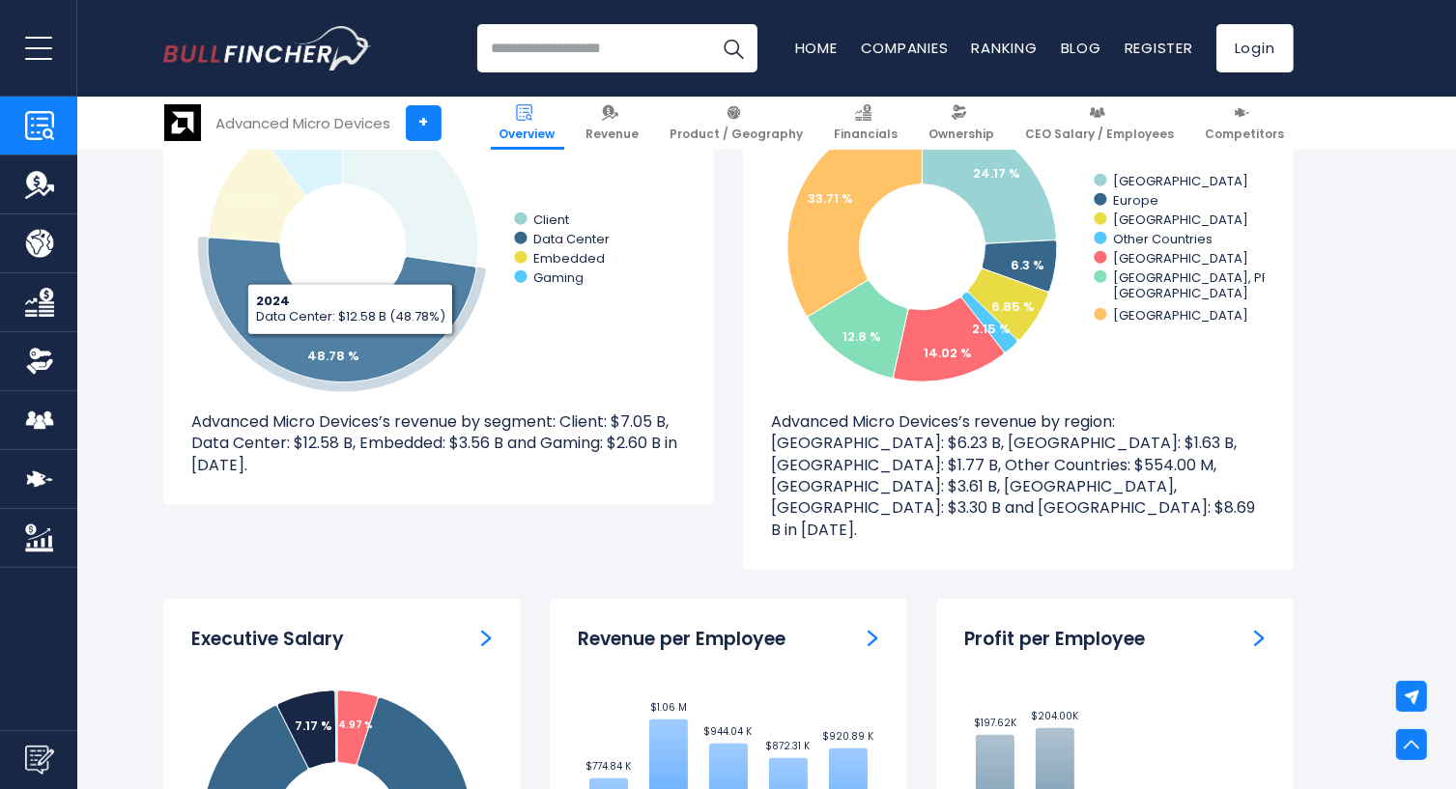
click at [348, 349] on tspan "48.78 %" at bounding box center [333, 356] width 52 height 18
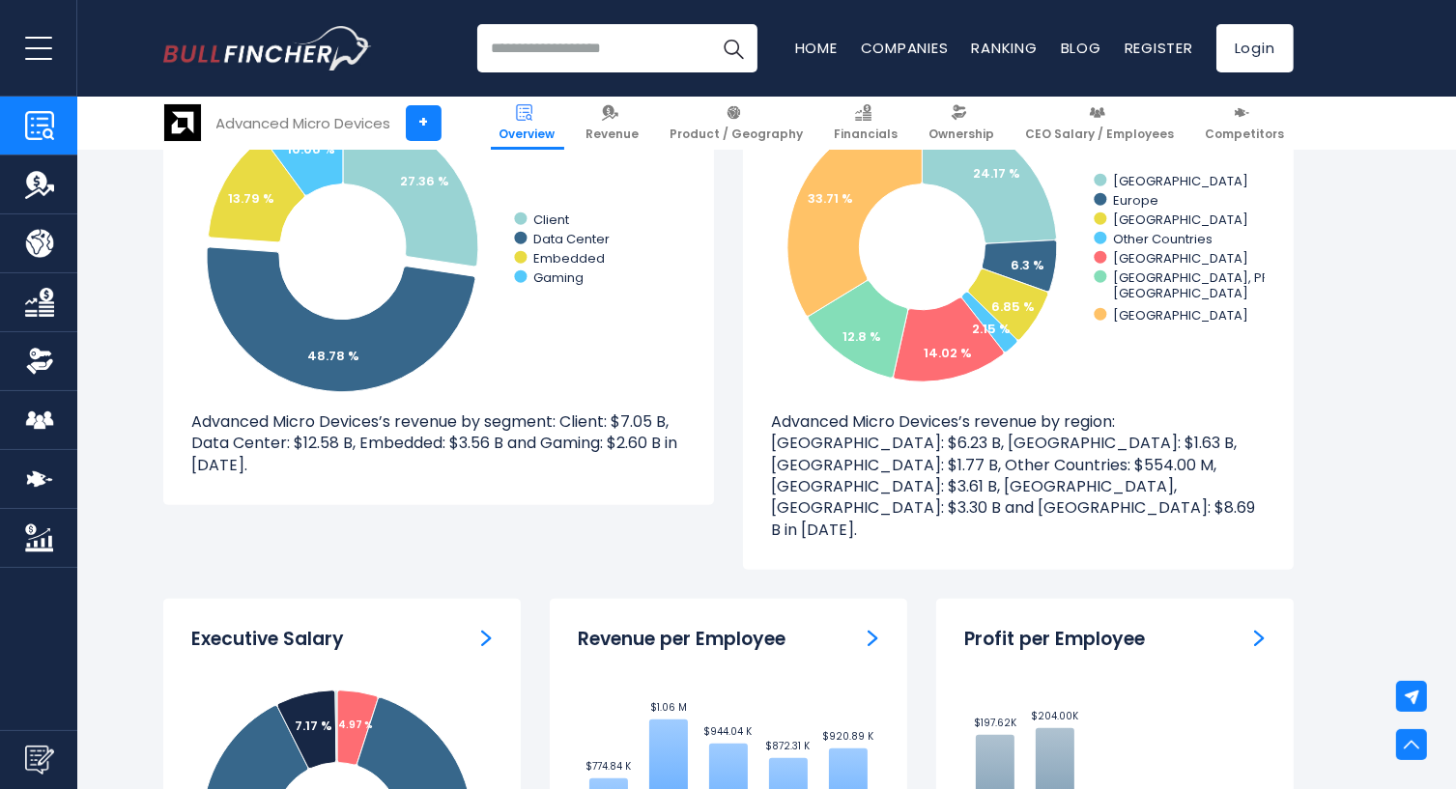
click at [573, 363] on icon "Created with Highcharts 12.1.2 27.36 % 48.78 % 13.79 % 10.06 % Client Data Cent…" at bounding box center [438, 247] width 493 height 290
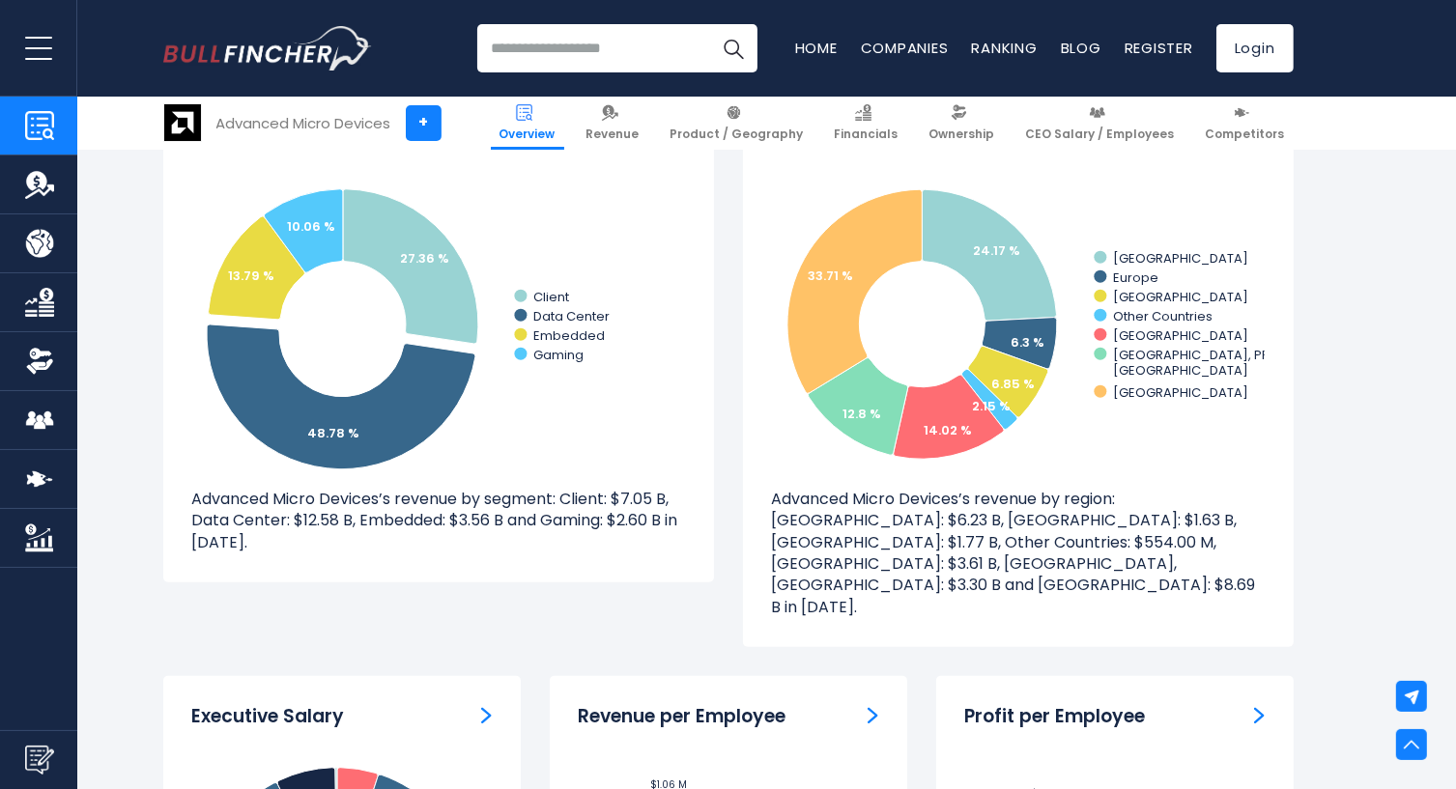
scroll to position [1777, 0]
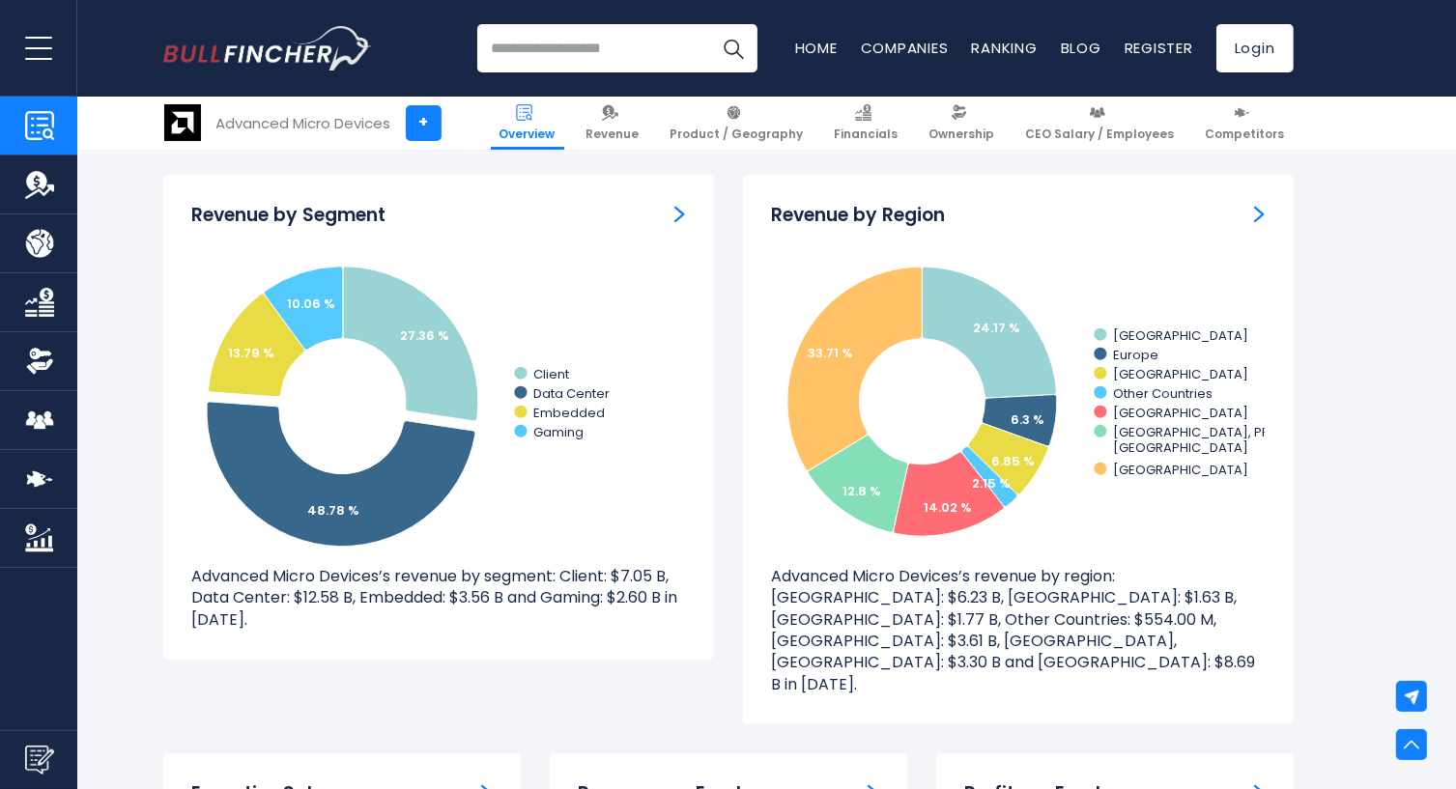
click at [360, 217] on h3 "Revenue by Segment" at bounding box center [289, 216] width 194 height 24
click at [673, 217] on div "Revenue by Segment" at bounding box center [438, 216] width 493 height 24
click at [681, 213] on img "Revenue by Segment" at bounding box center [679, 214] width 11 height 17
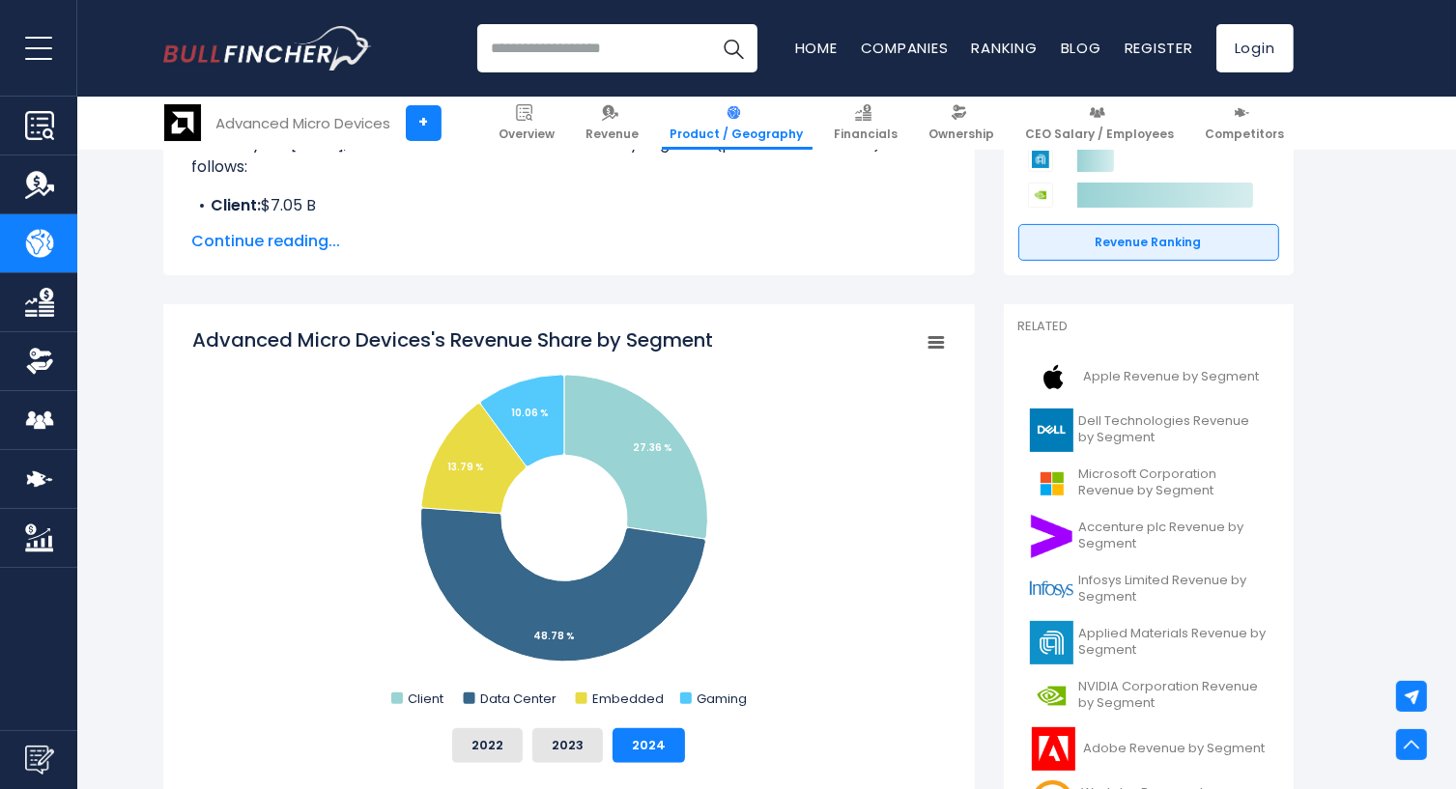
scroll to position [464, 0]
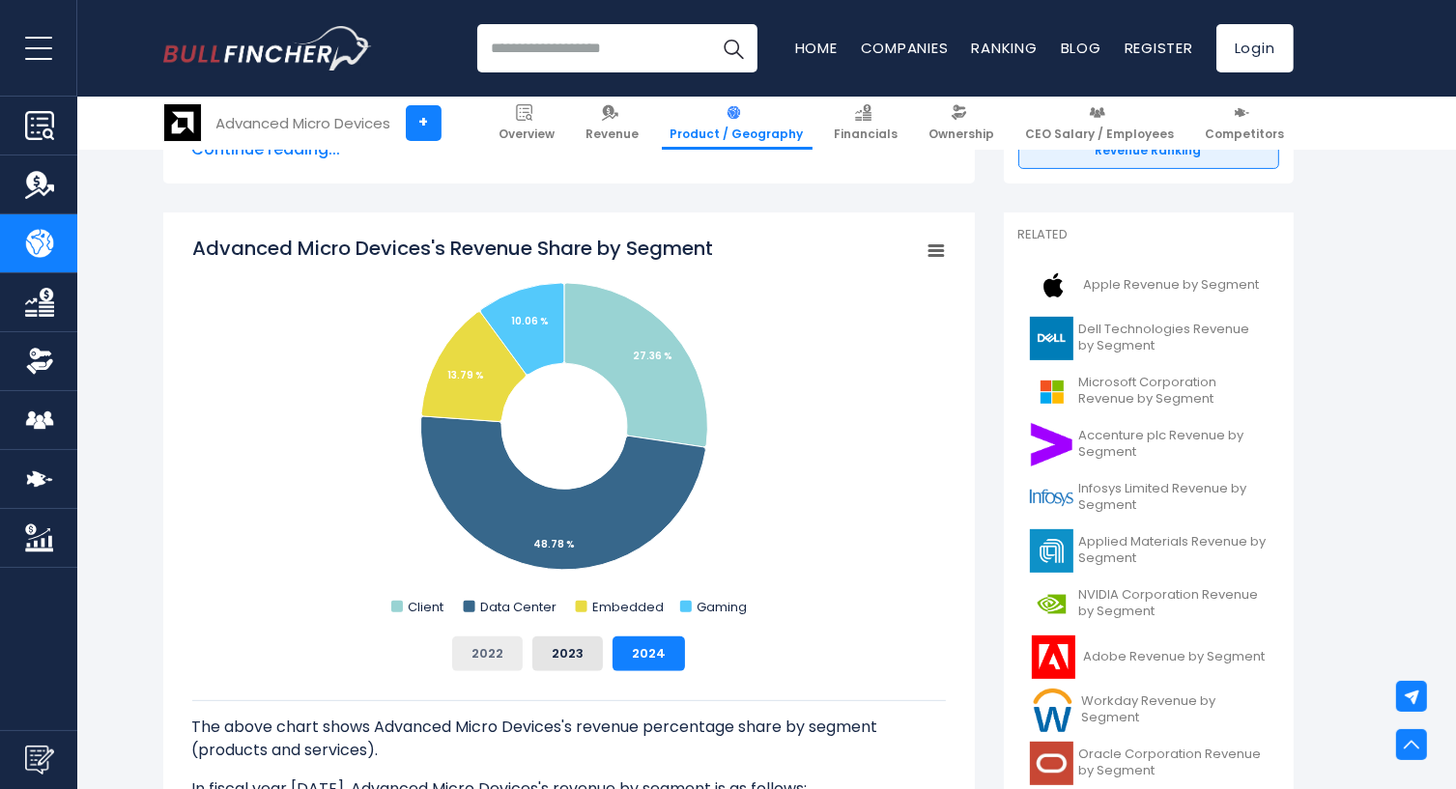
click at [484, 655] on button "2022" at bounding box center [487, 654] width 71 height 35
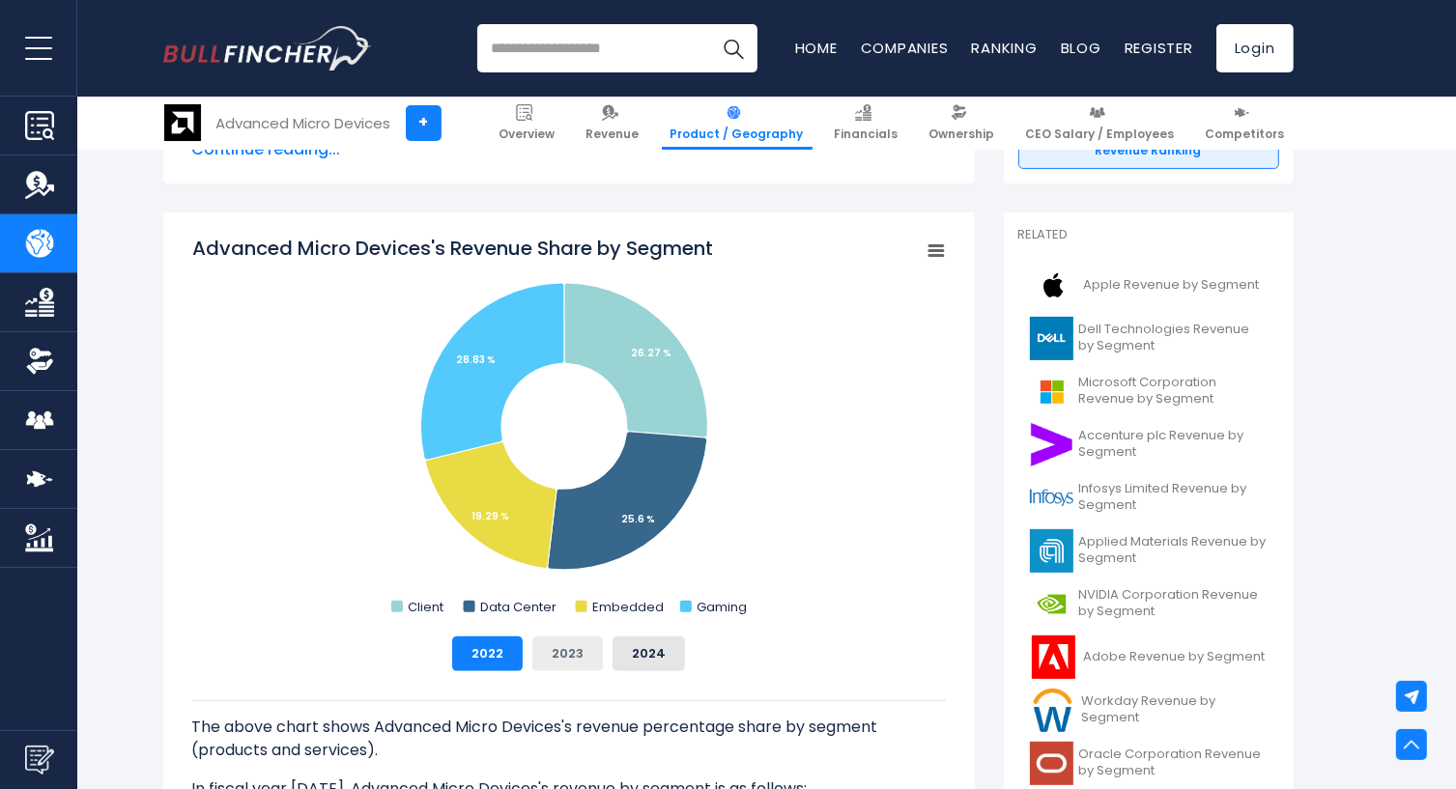
click at [570, 654] on button "2023" at bounding box center [567, 654] width 71 height 35
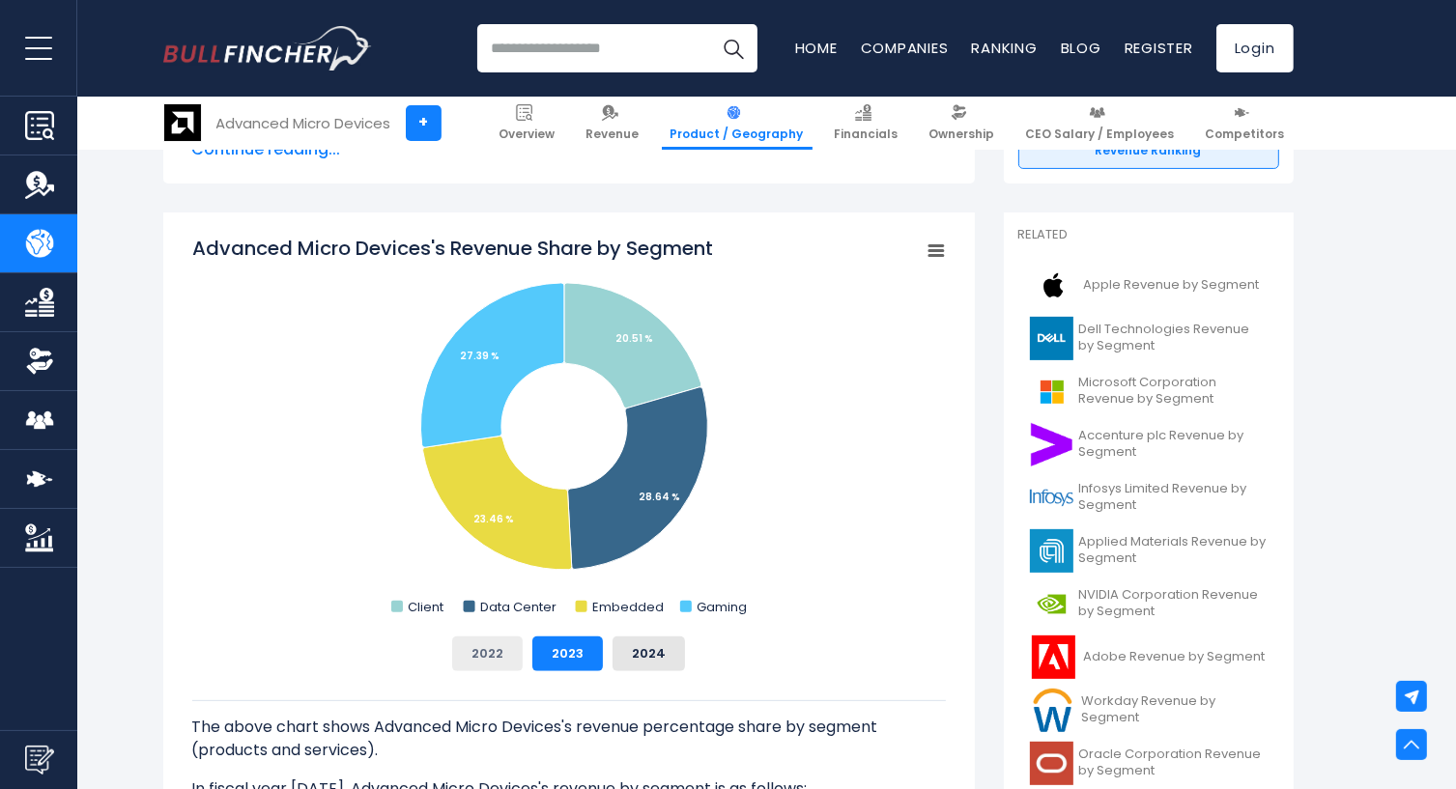
click at [490, 662] on button "2022" at bounding box center [487, 654] width 71 height 35
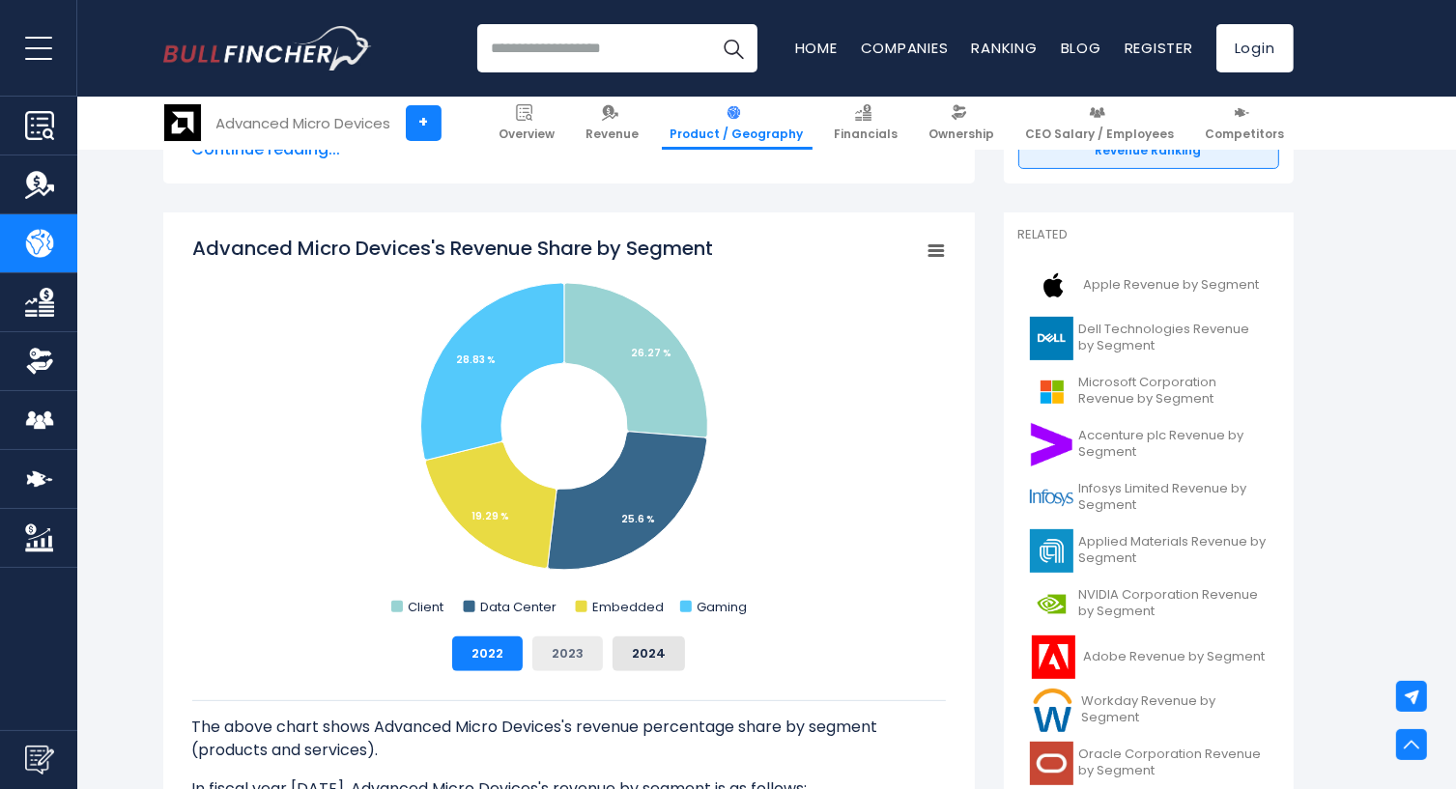
click at [570, 660] on button "2023" at bounding box center [567, 654] width 71 height 35
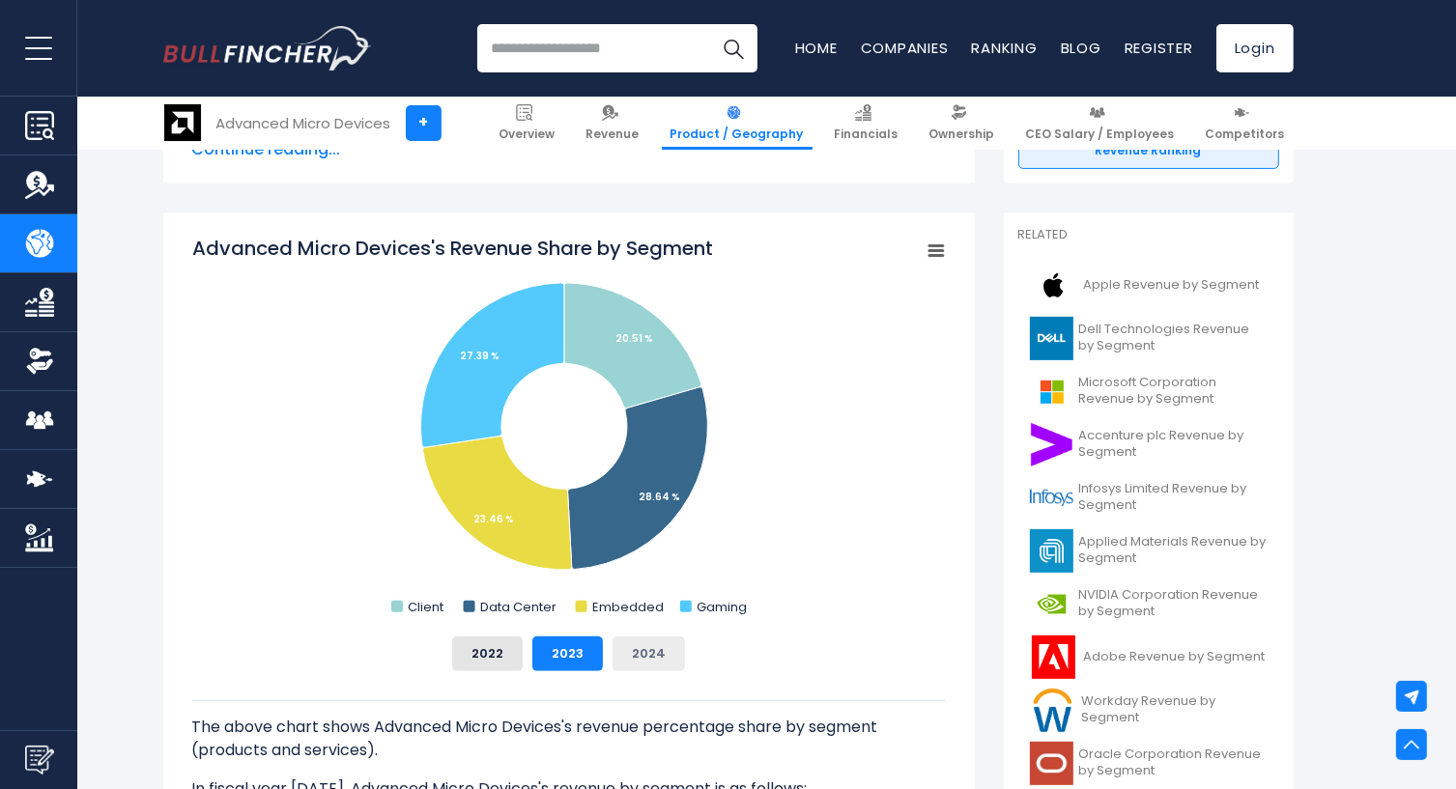
click at [629, 663] on button "2024" at bounding box center [648, 654] width 72 height 35
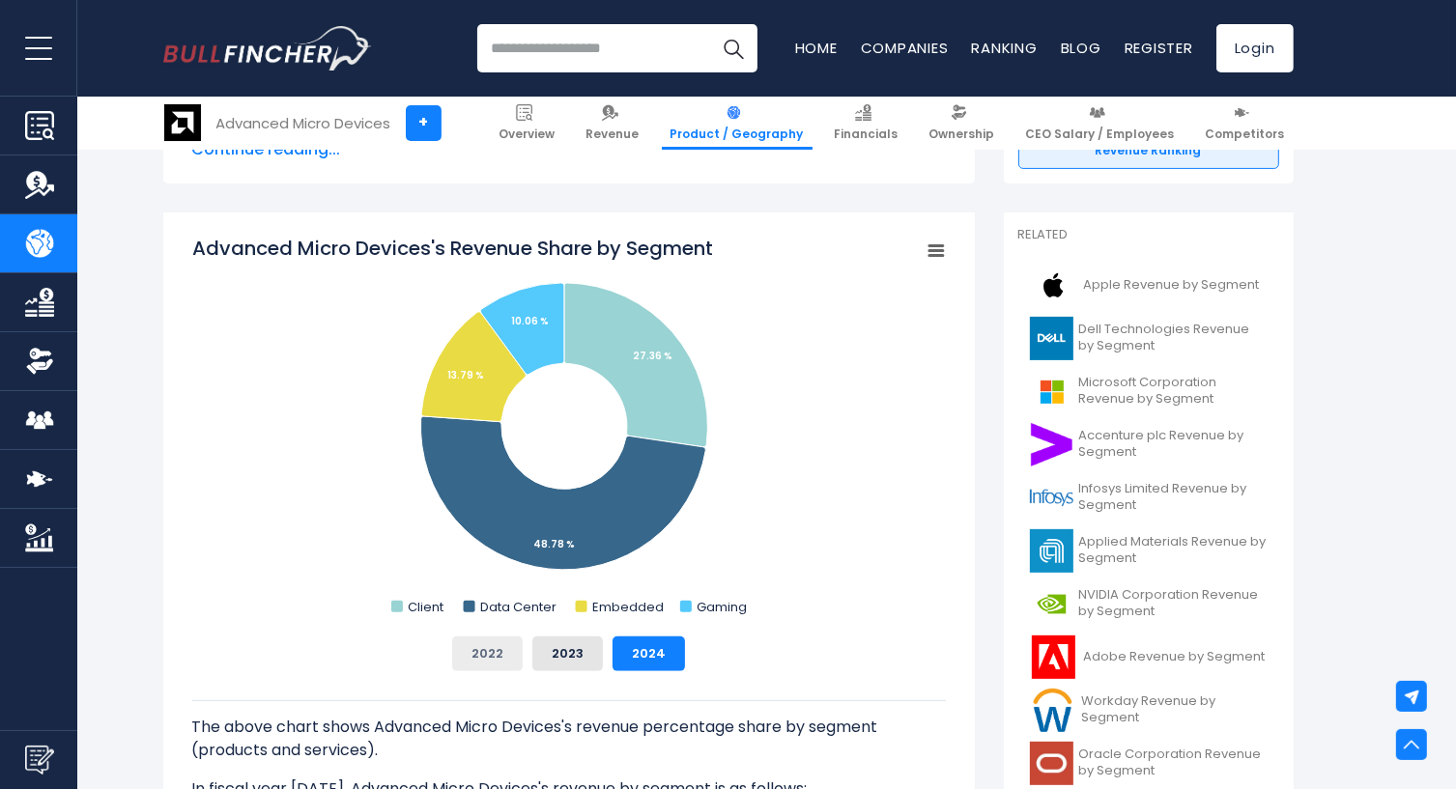
click at [502, 666] on button "2022" at bounding box center [487, 654] width 71 height 35
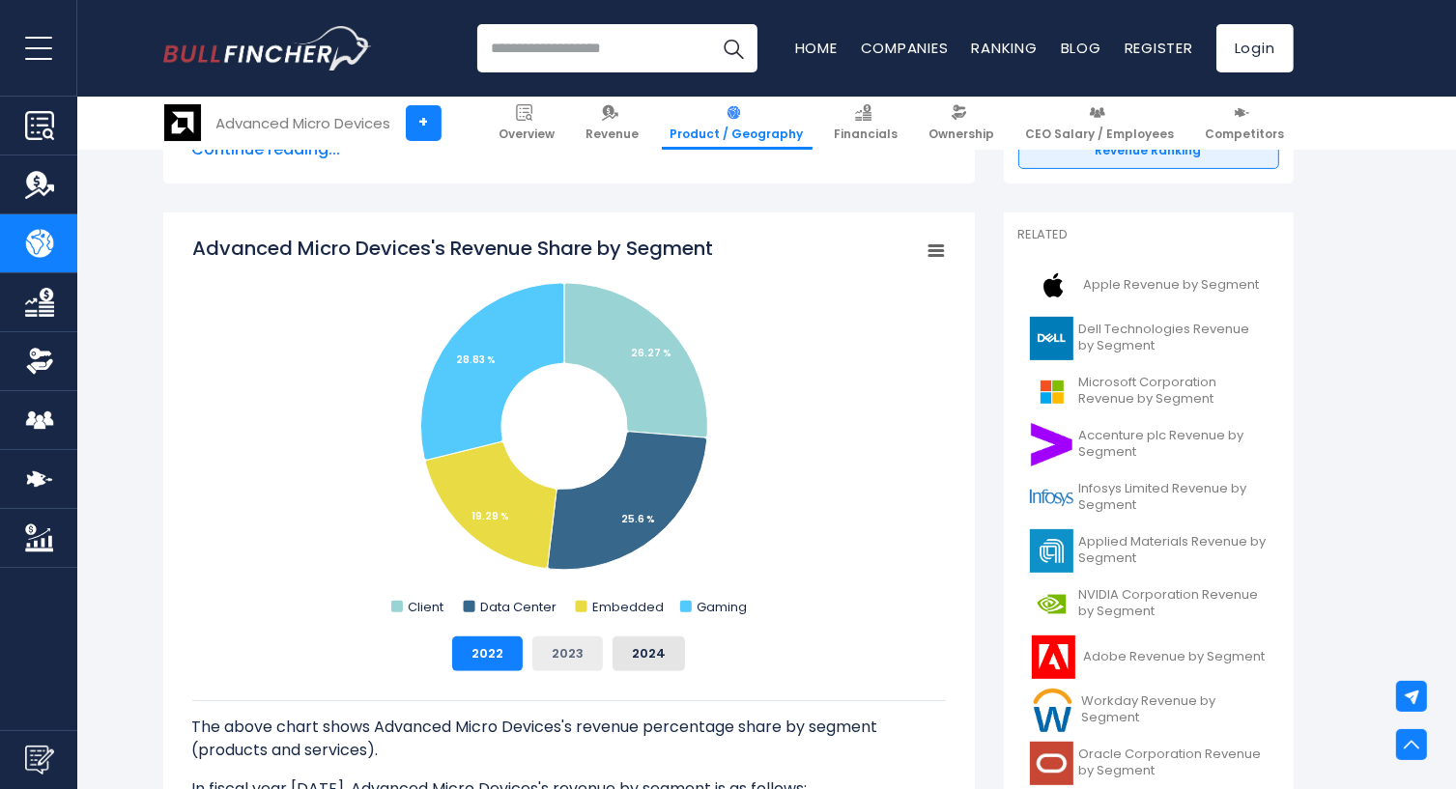
click at [574, 663] on button "2023" at bounding box center [567, 654] width 71 height 35
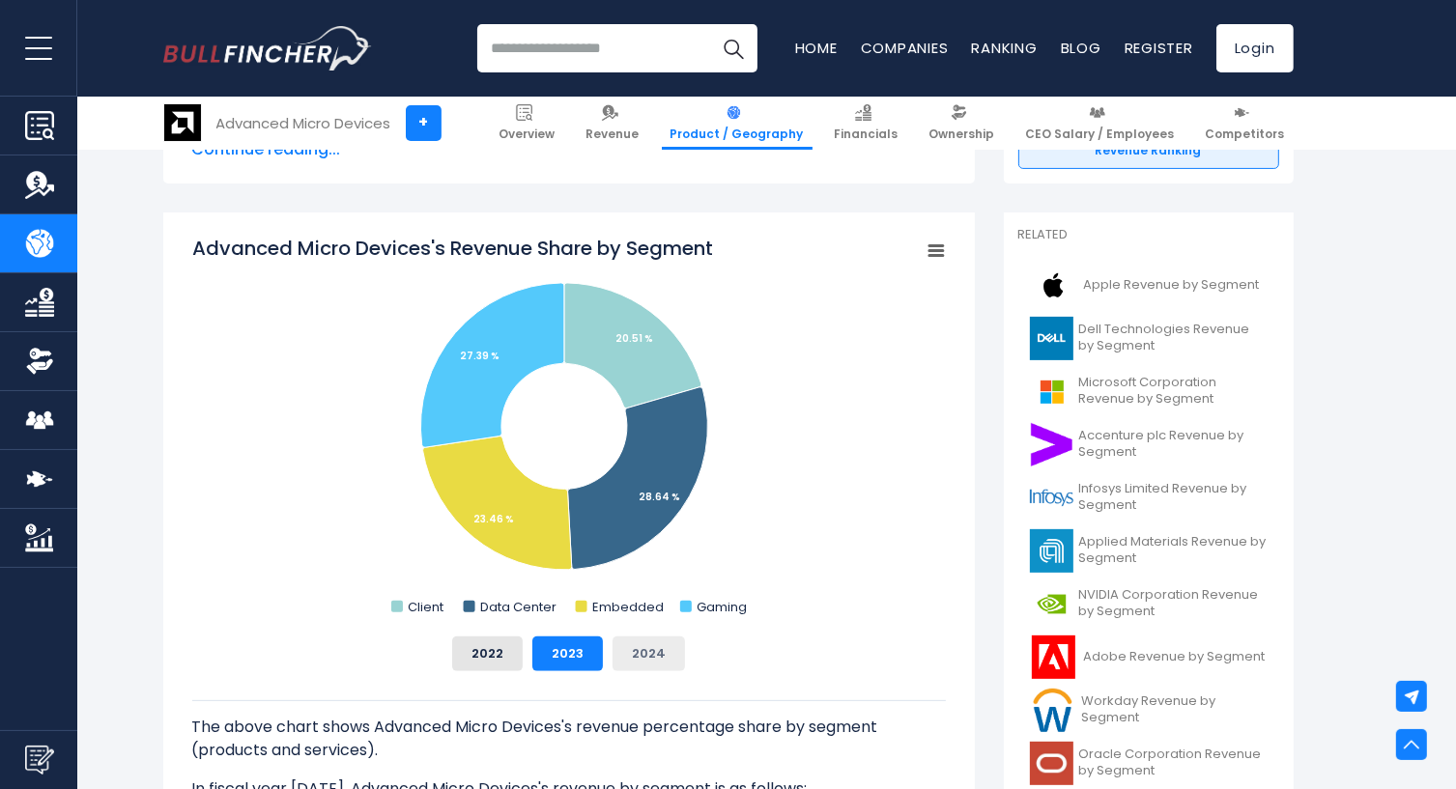
click at [647, 664] on button "2024" at bounding box center [648, 654] width 72 height 35
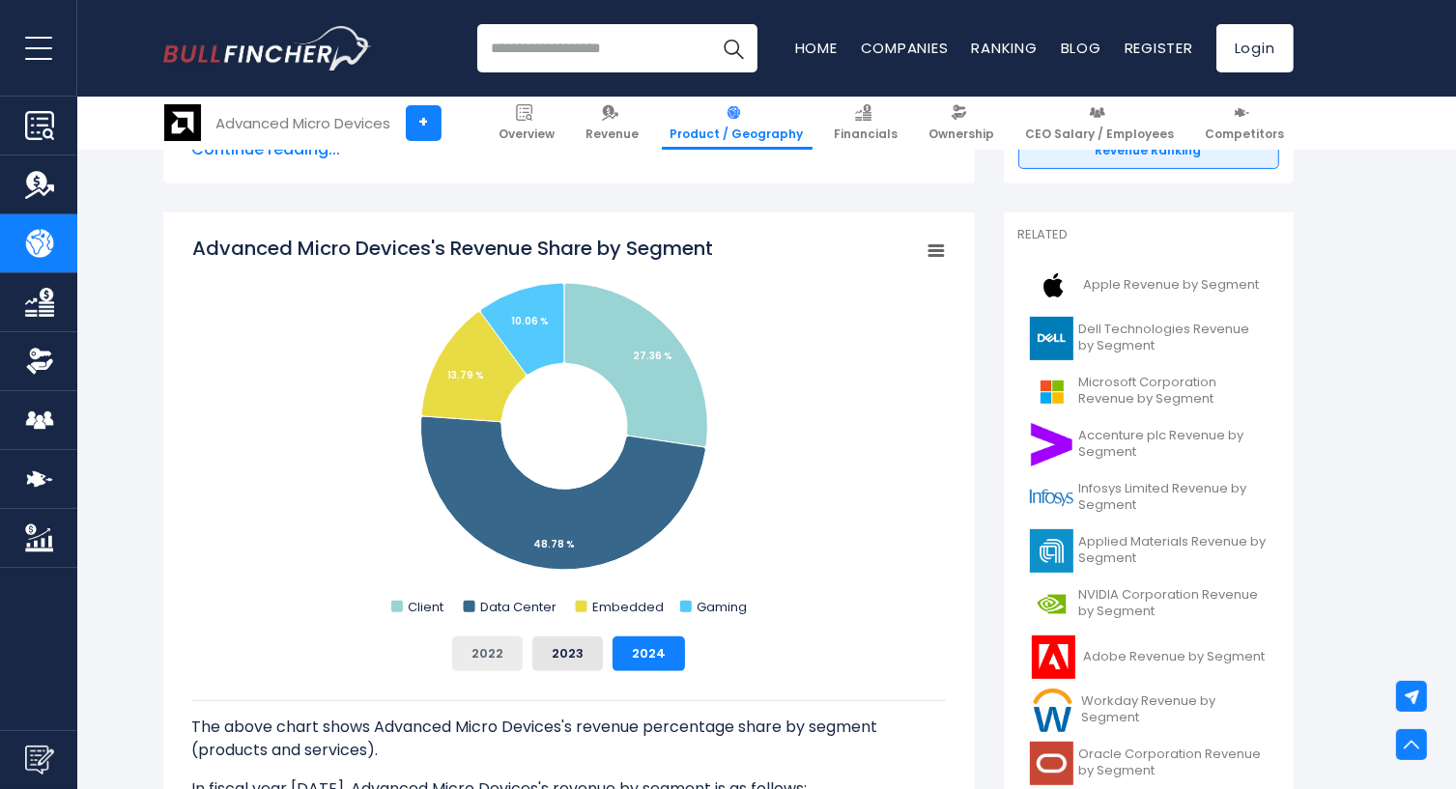
click at [480, 664] on button "2022" at bounding box center [487, 654] width 71 height 35
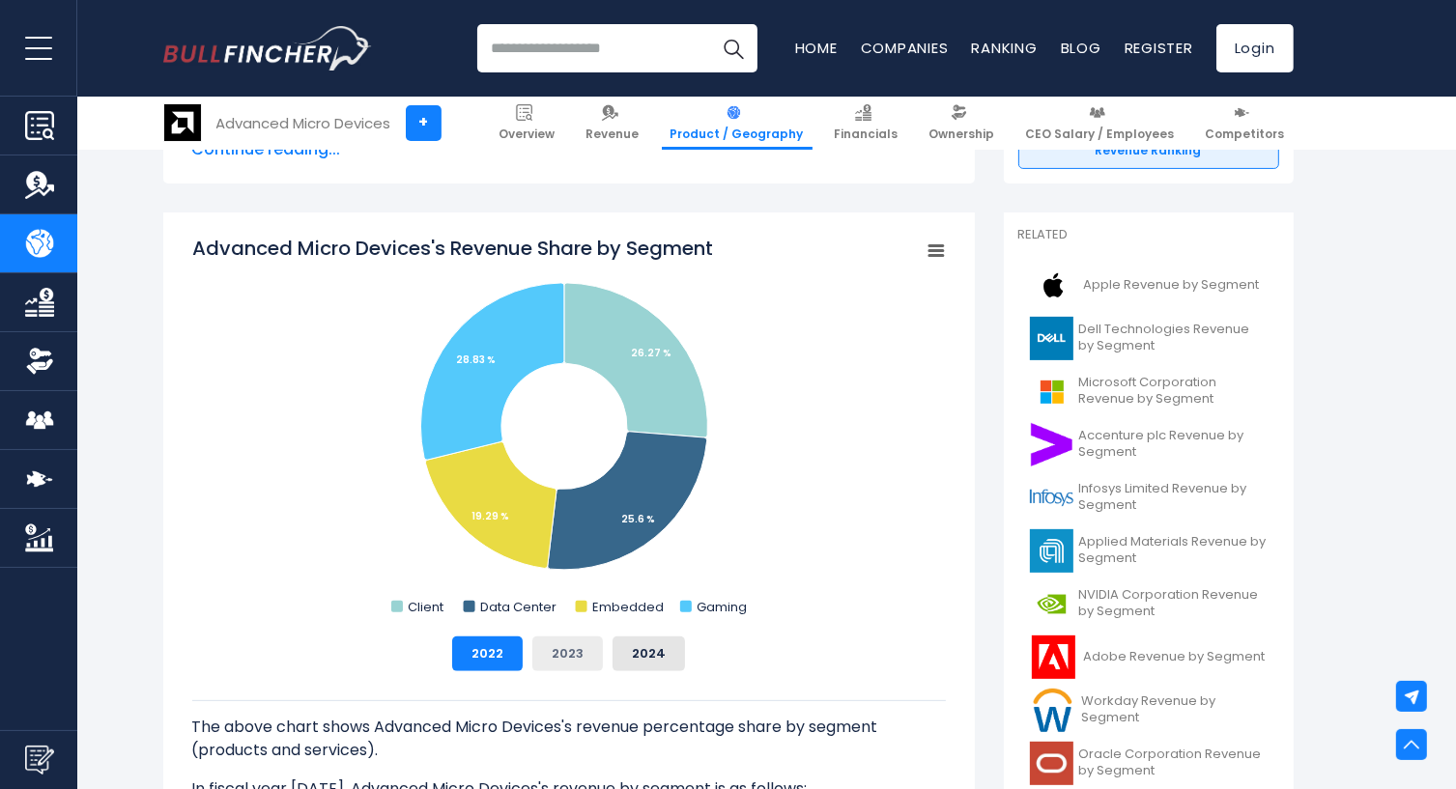
click at [551, 665] on button "2023" at bounding box center [567, 654] width 71 height 35
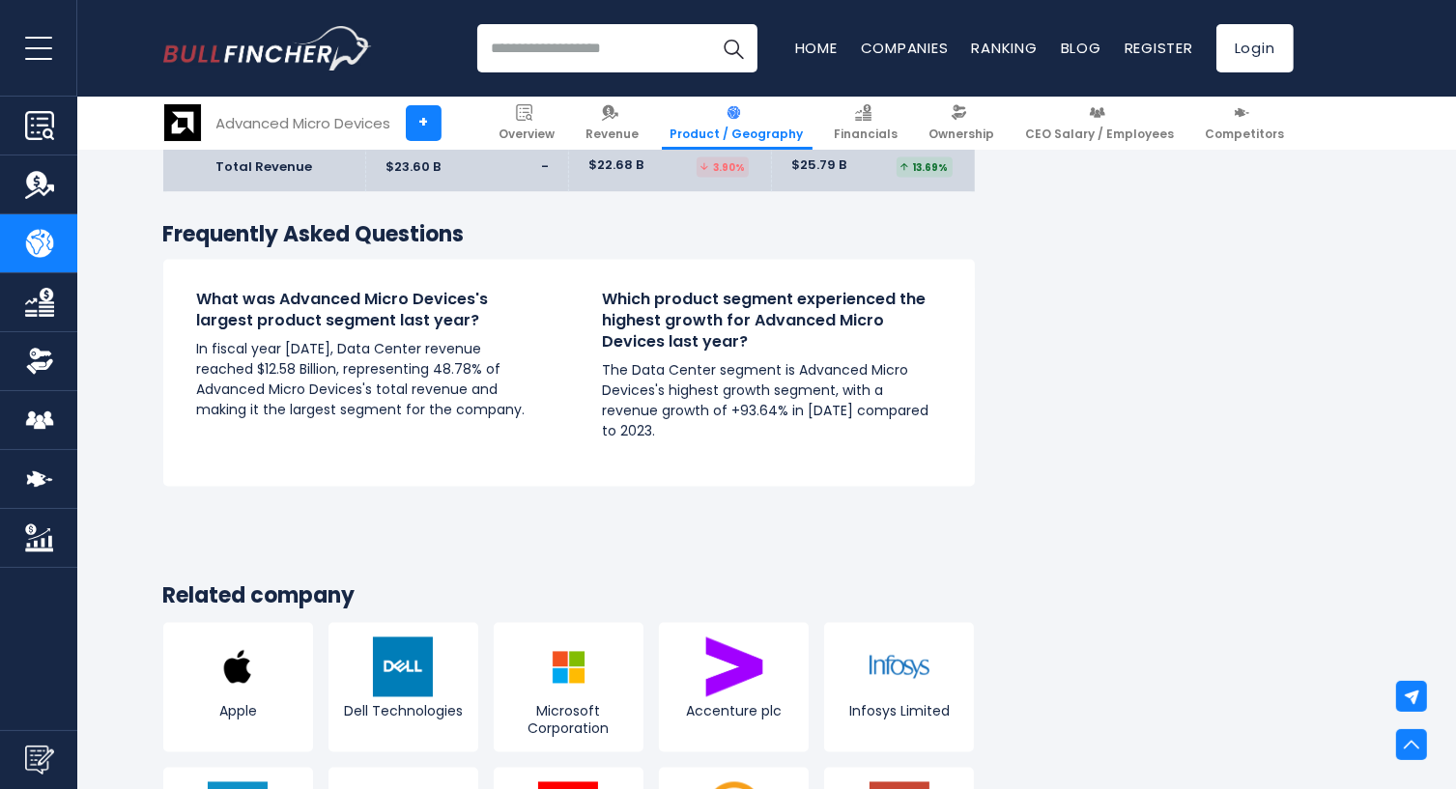
scroll to position [3555, 0]
